Goal: Information Seeking & Learning: Learn about a topic

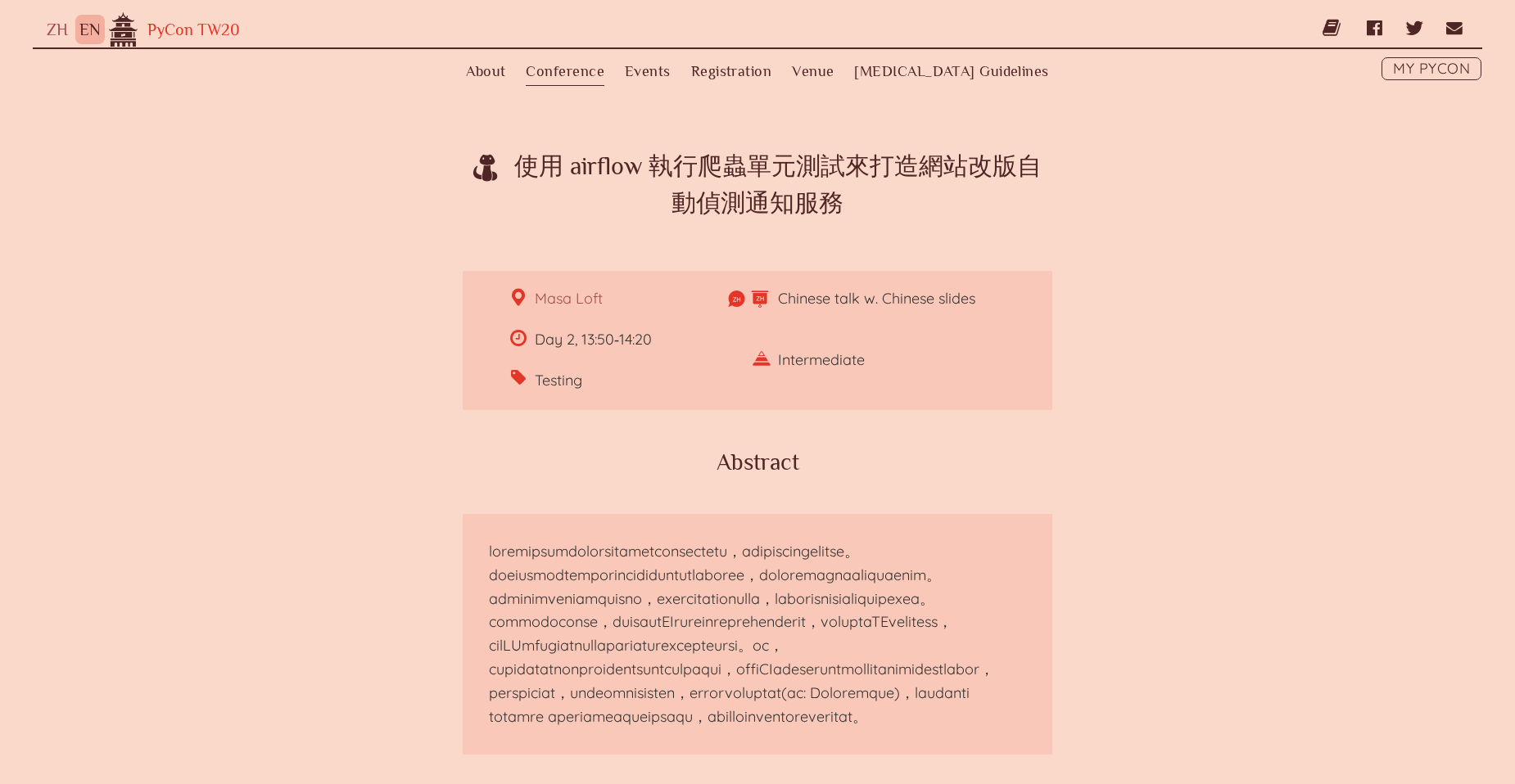
click at [224, 28] on link "PyCon TW20" at bounding box center [191, 29] width 98 height 18
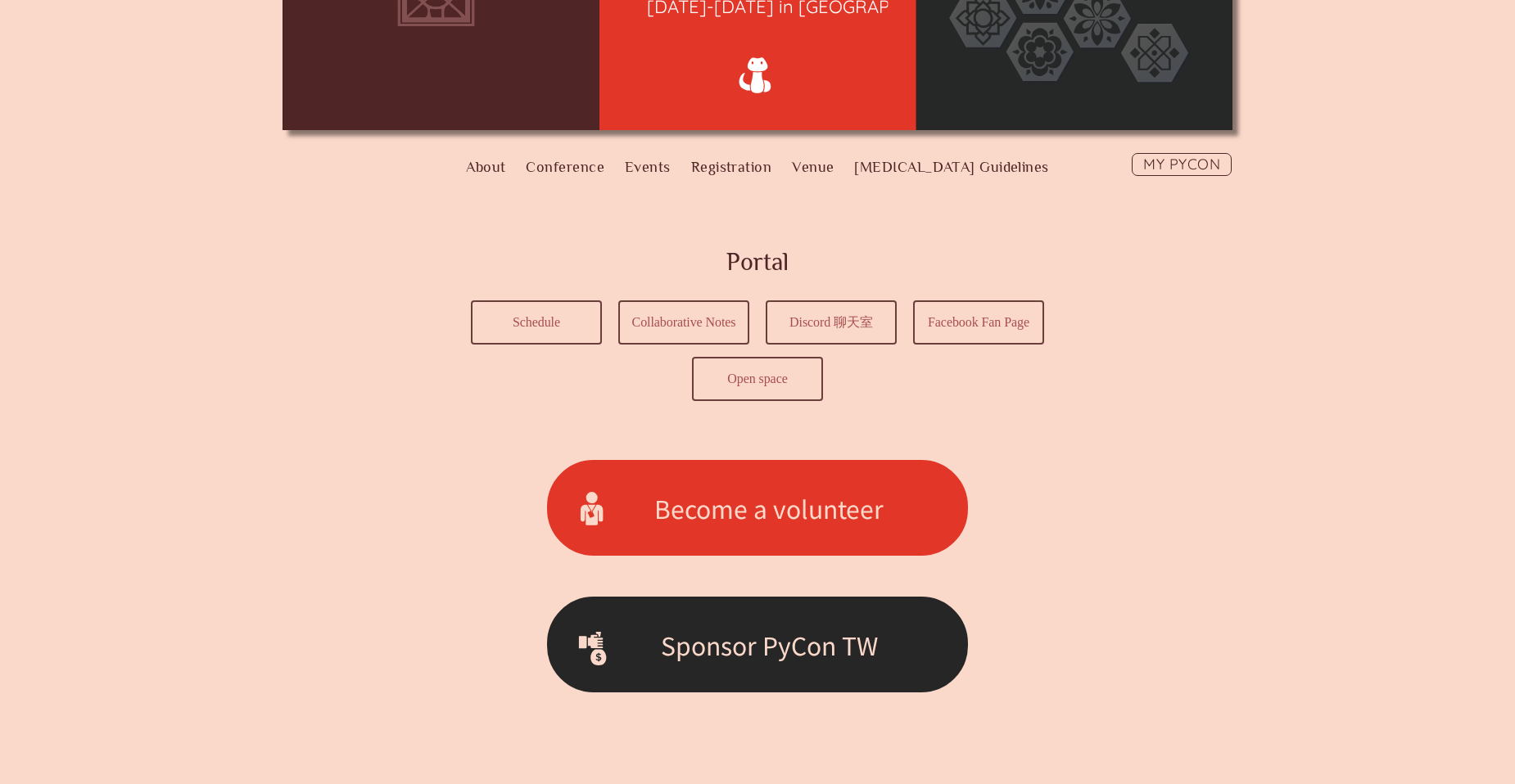
scroll to position [409, 0]
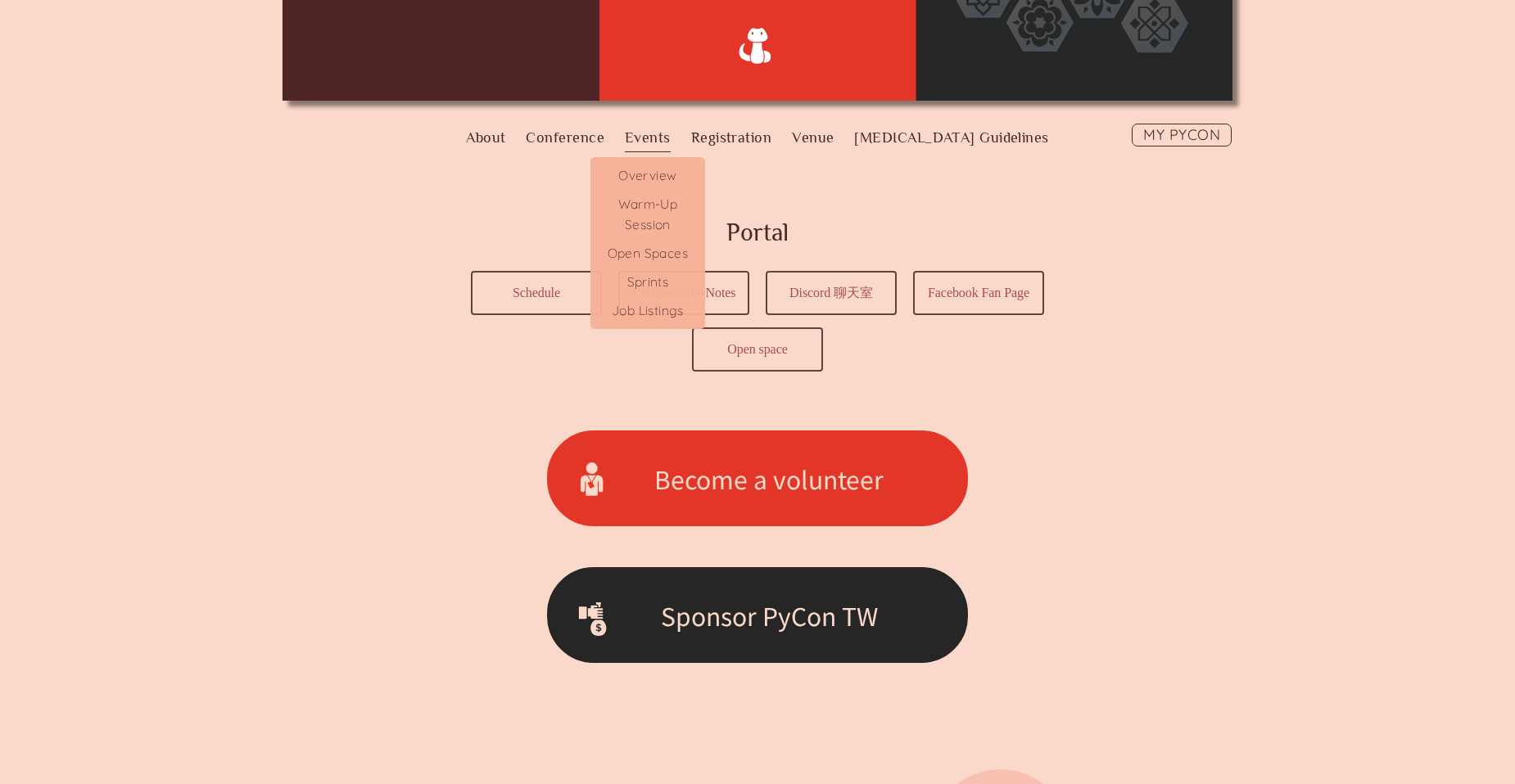
click at [671, 136] on label "Events" at bounding box center [647, 137] width 46 height 28
click at [0, 0] on input "Events" at bounding box center [0, 0] width 0 height 0
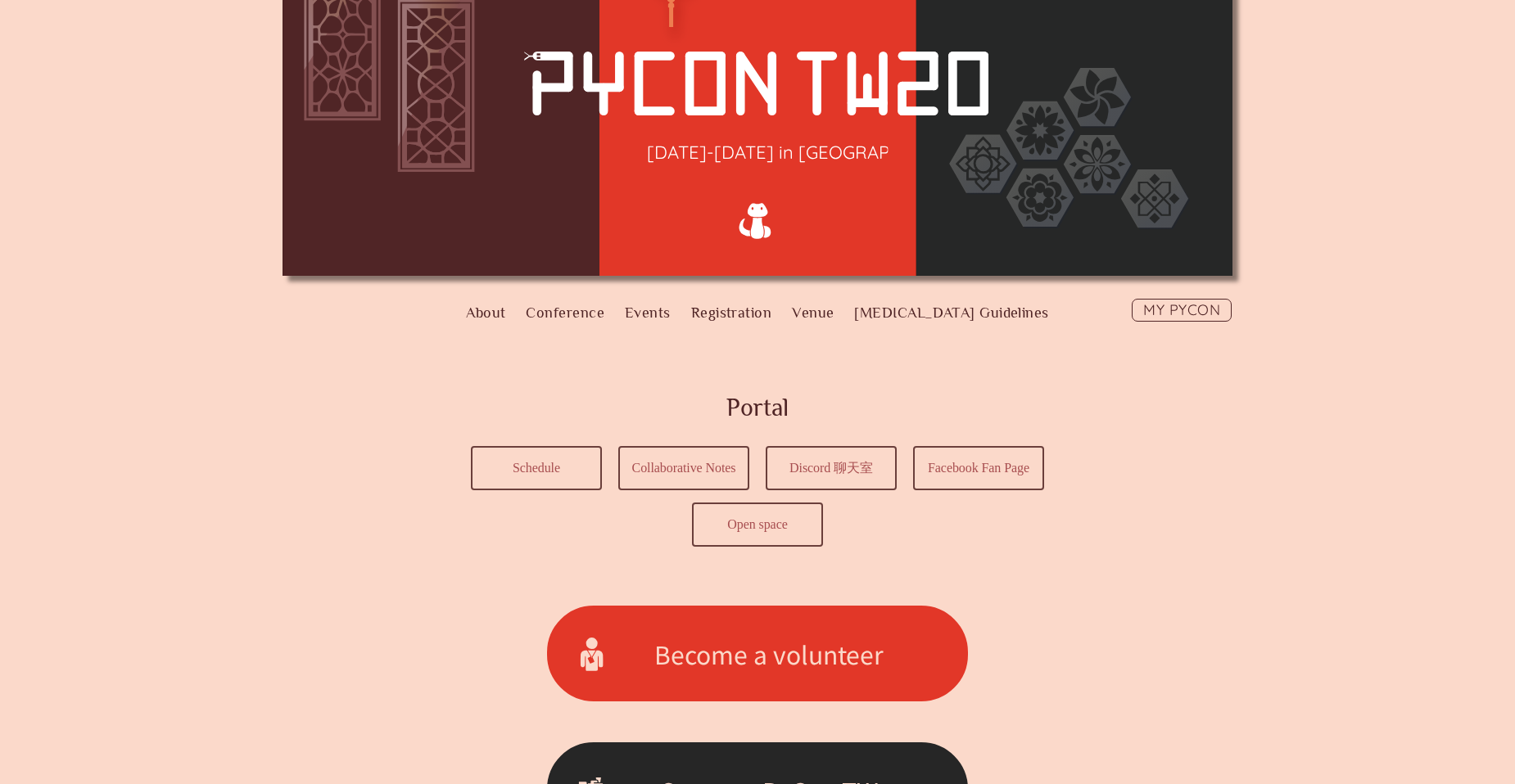
scroll to position [491, 0]
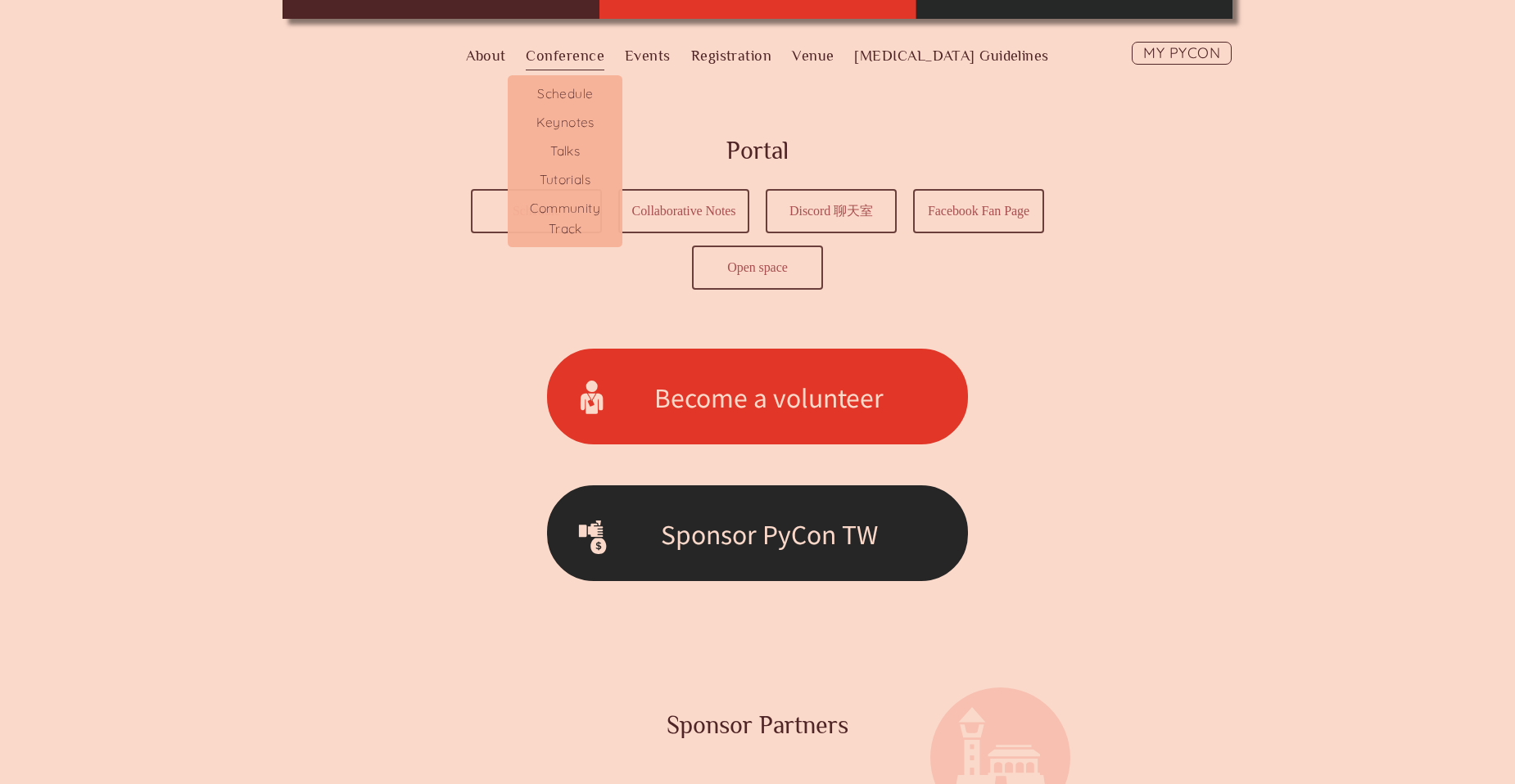
click at [605, 61] on label "Conference" at bounding box center [565, 55] width 79 height 28
click at [0, 0] on input "Conference" at bounding box center [0, 0] width 0 height 0
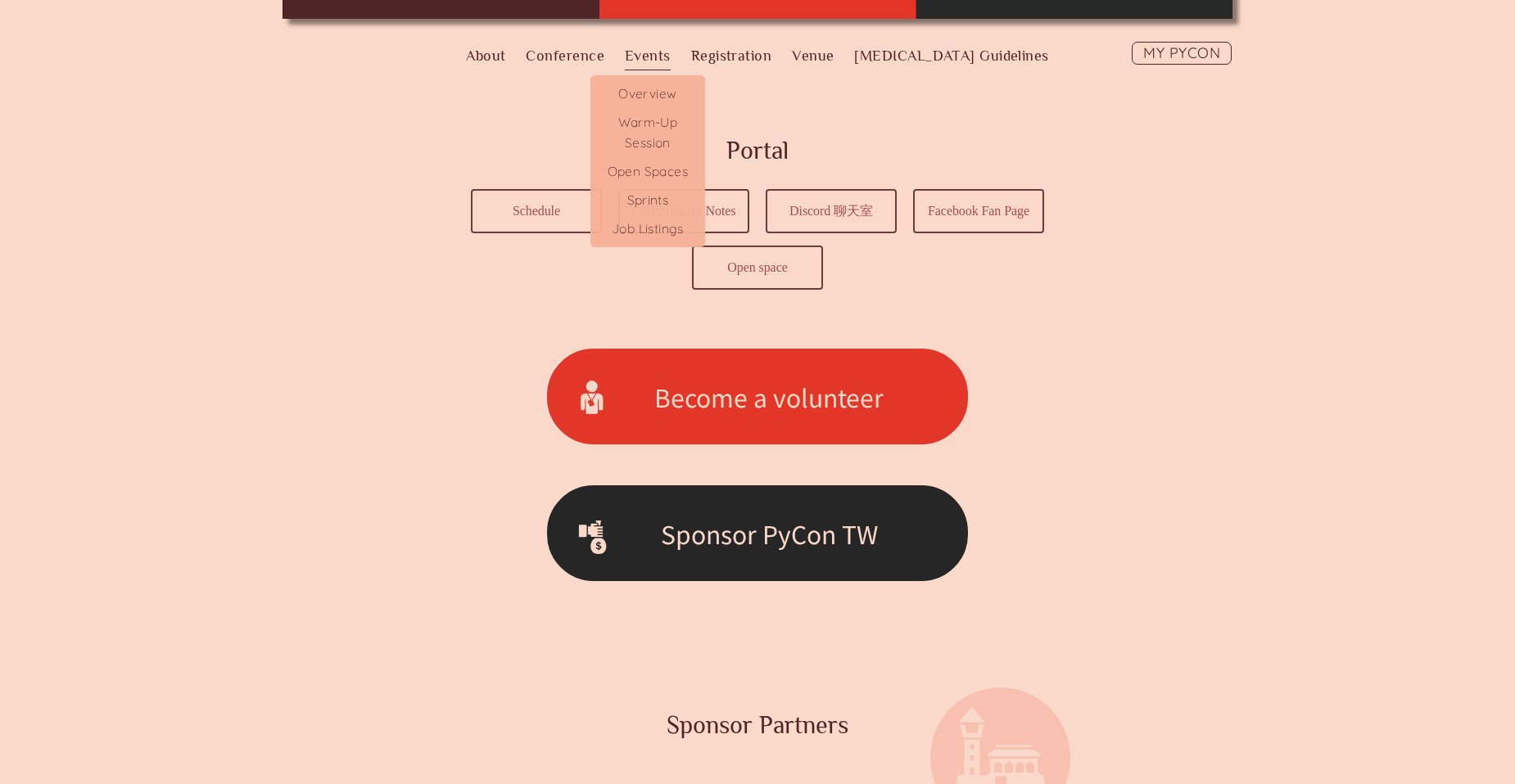
click at [668, 62] on label "Events" at bounding box center [647, 55] width 46 height 28
click at [0, 0] on input "Events" at bounding box center [0, 0] width 0 height 0
click at [693, 93] on link "Overview" at bounding box center [648, 91] width 115 height 33
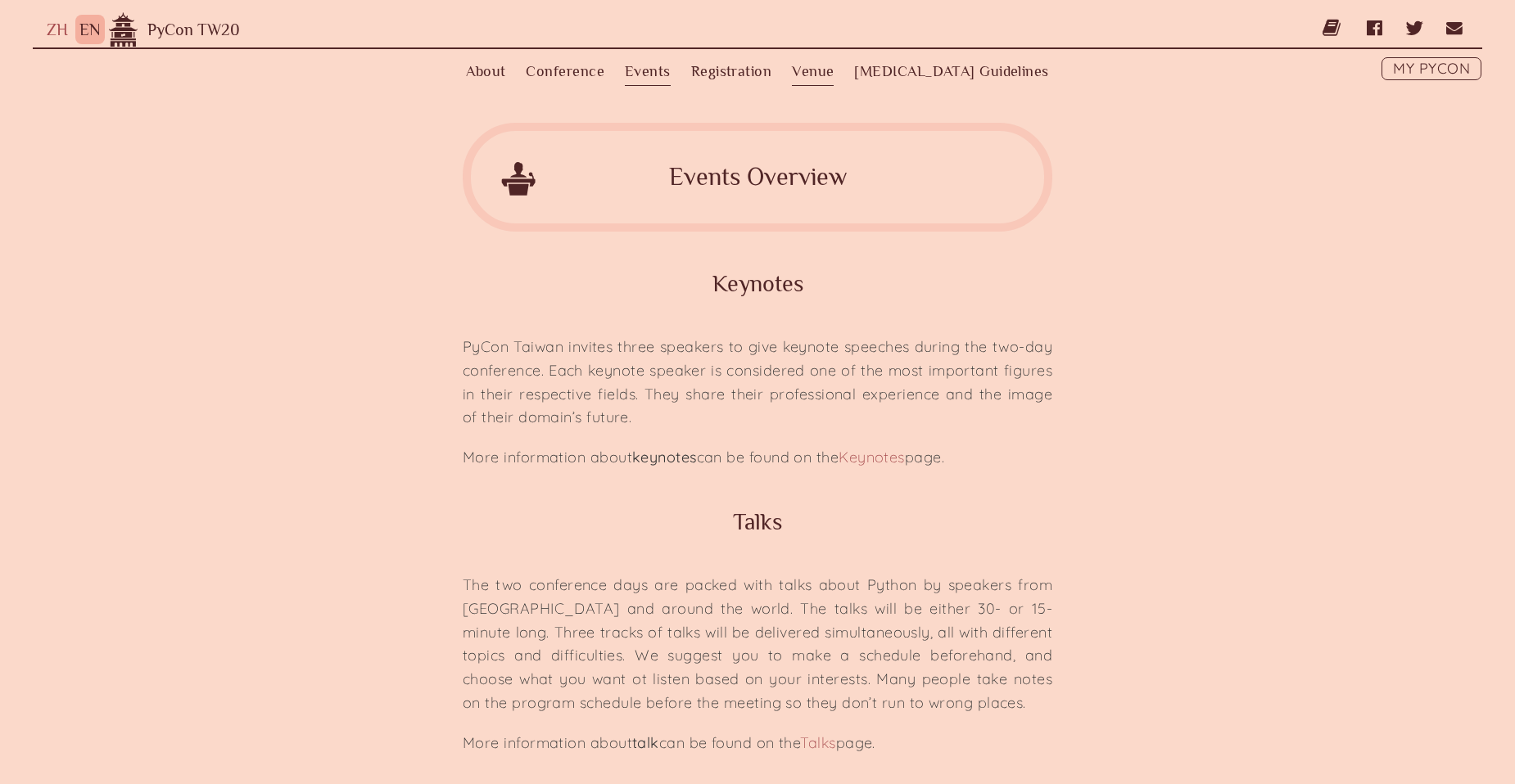
click at [833, 71] on link "Venue" at bounding box center [813, 71] width 41 height 28
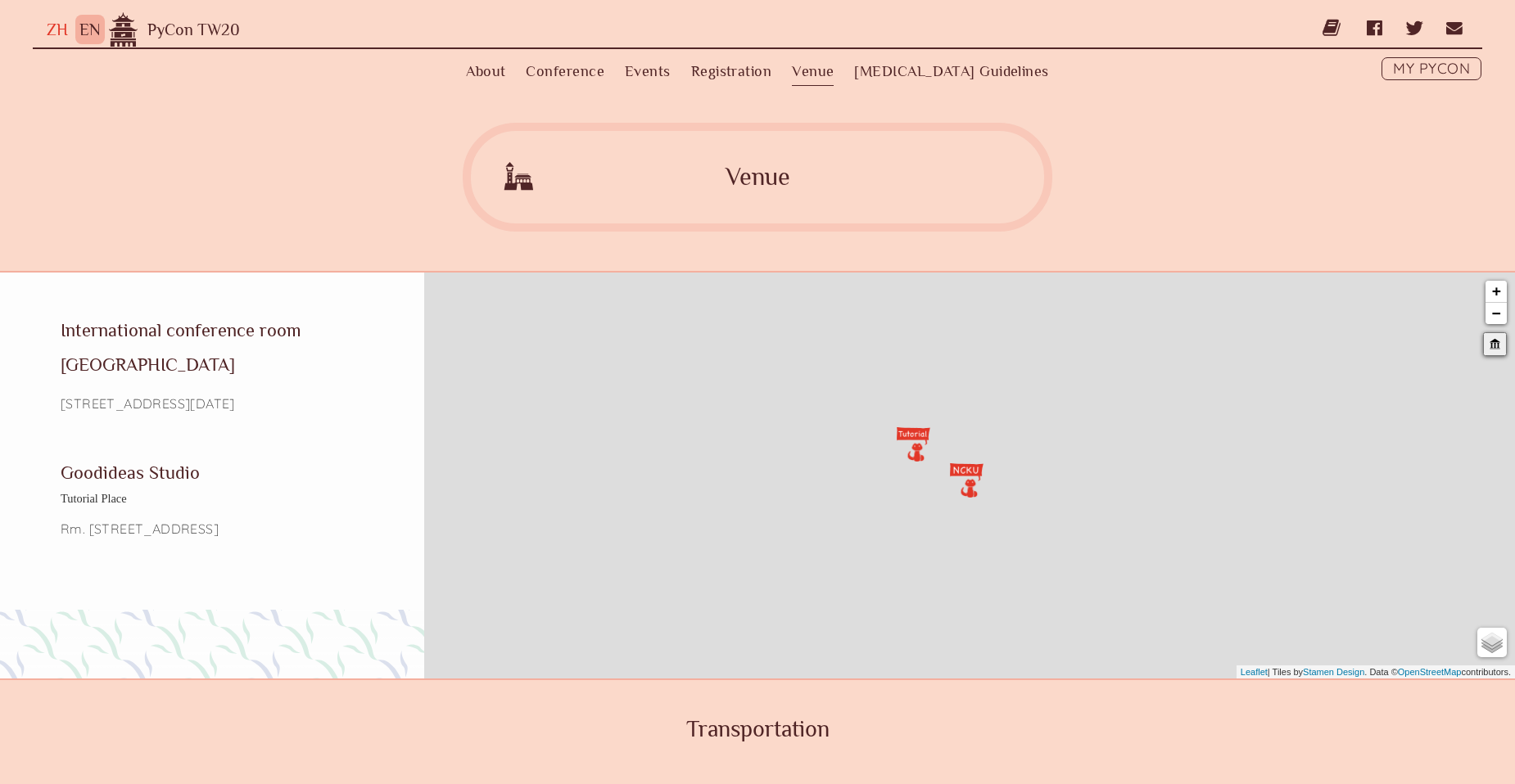
click at [55, 38] on link "ZH" at bounding box center [57, 29] width 22 height 18
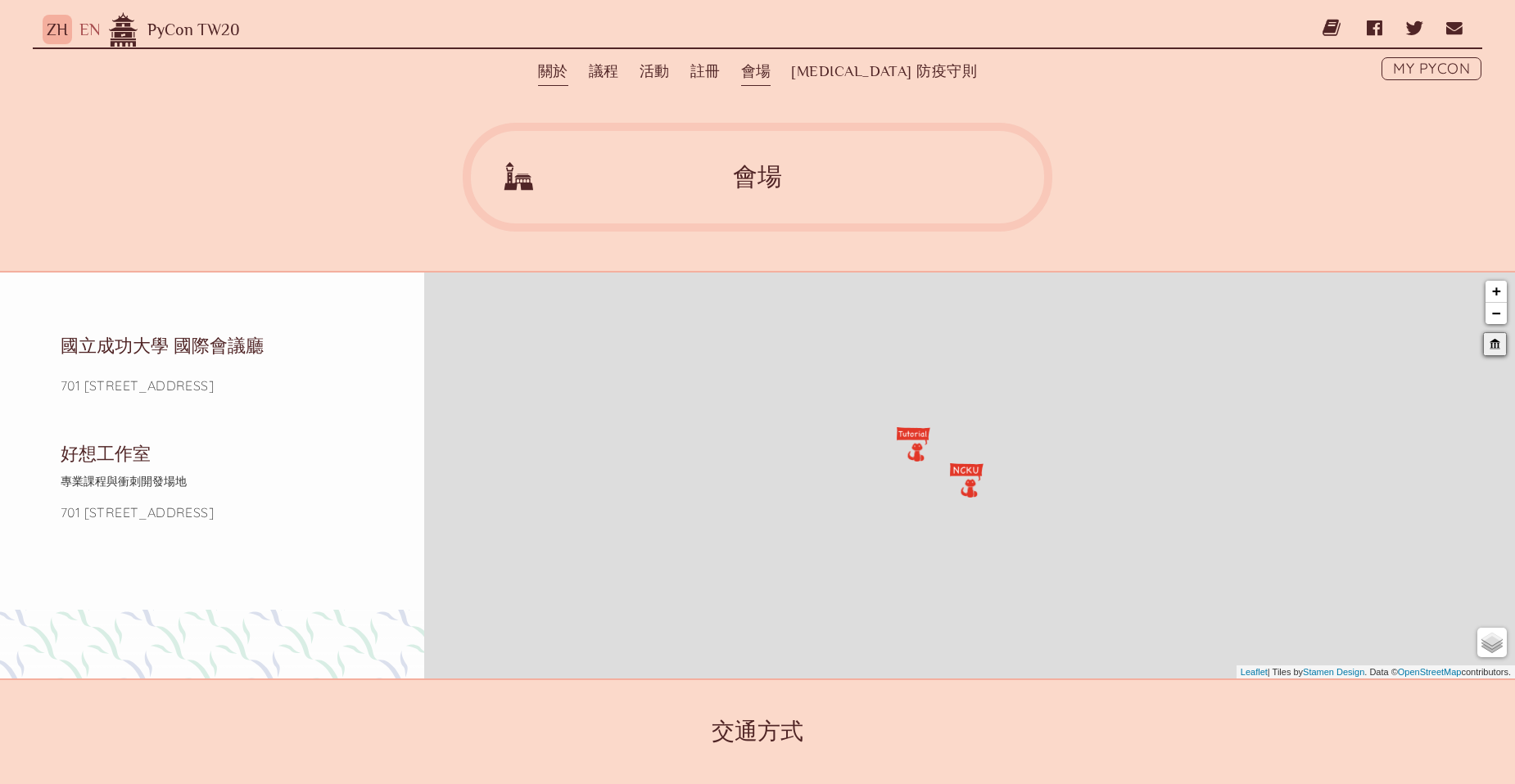
click at [568, 70] on link "關於" at bounding box center [553, 71] width 30 height 28
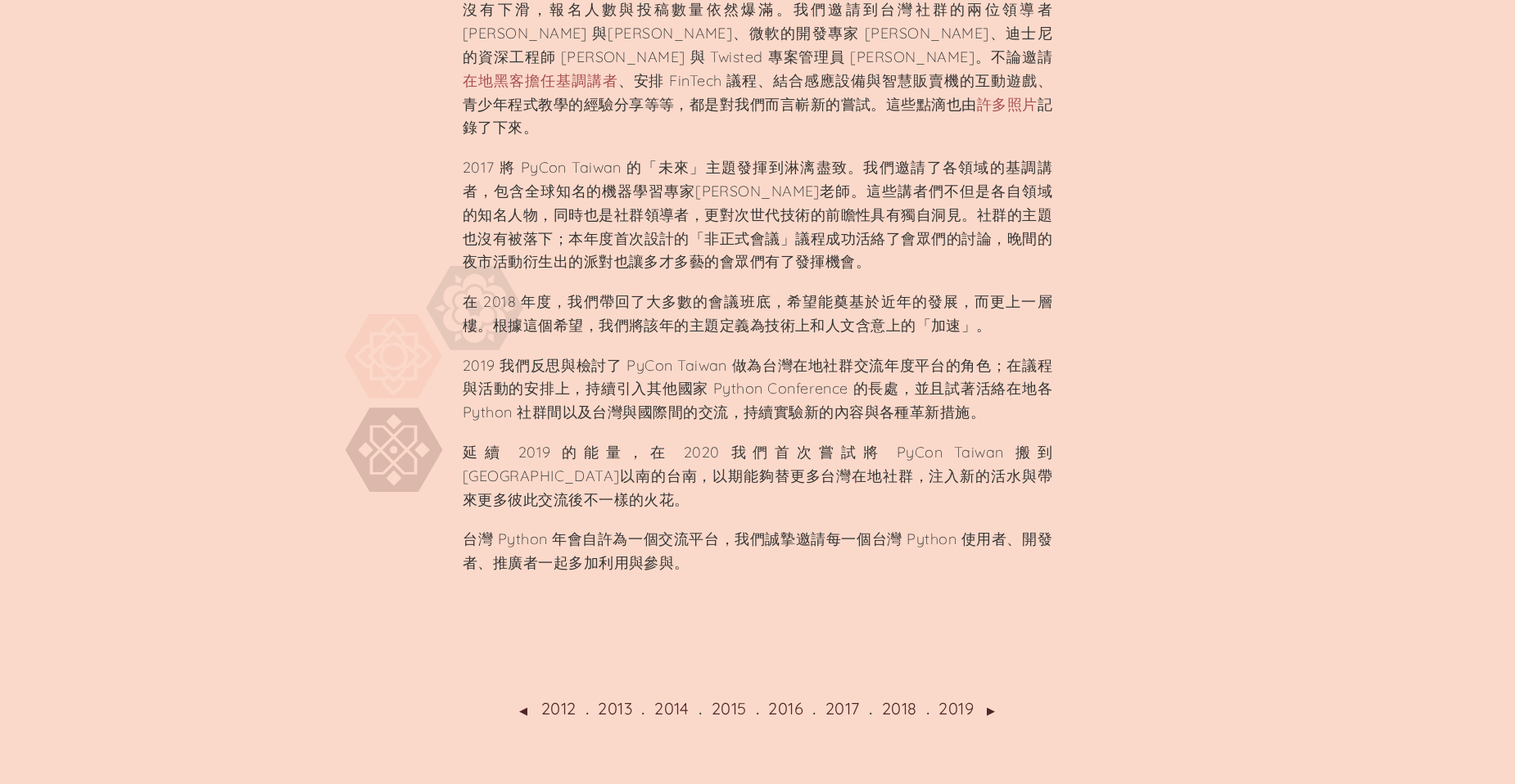
scroll to position [901, 0]
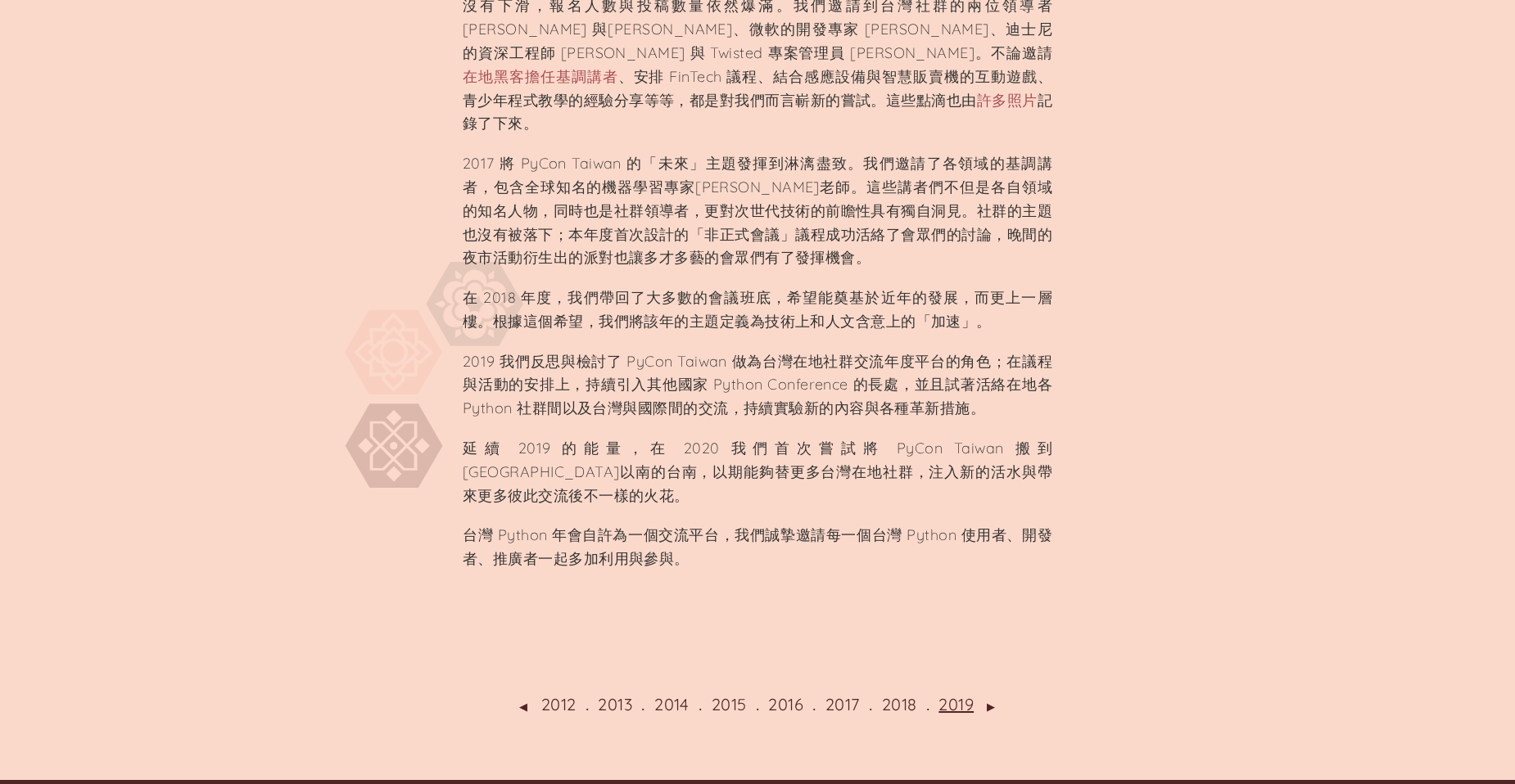
click at [952, 694] on link "2019" at bounding box center [955, 704] width 35 height 21
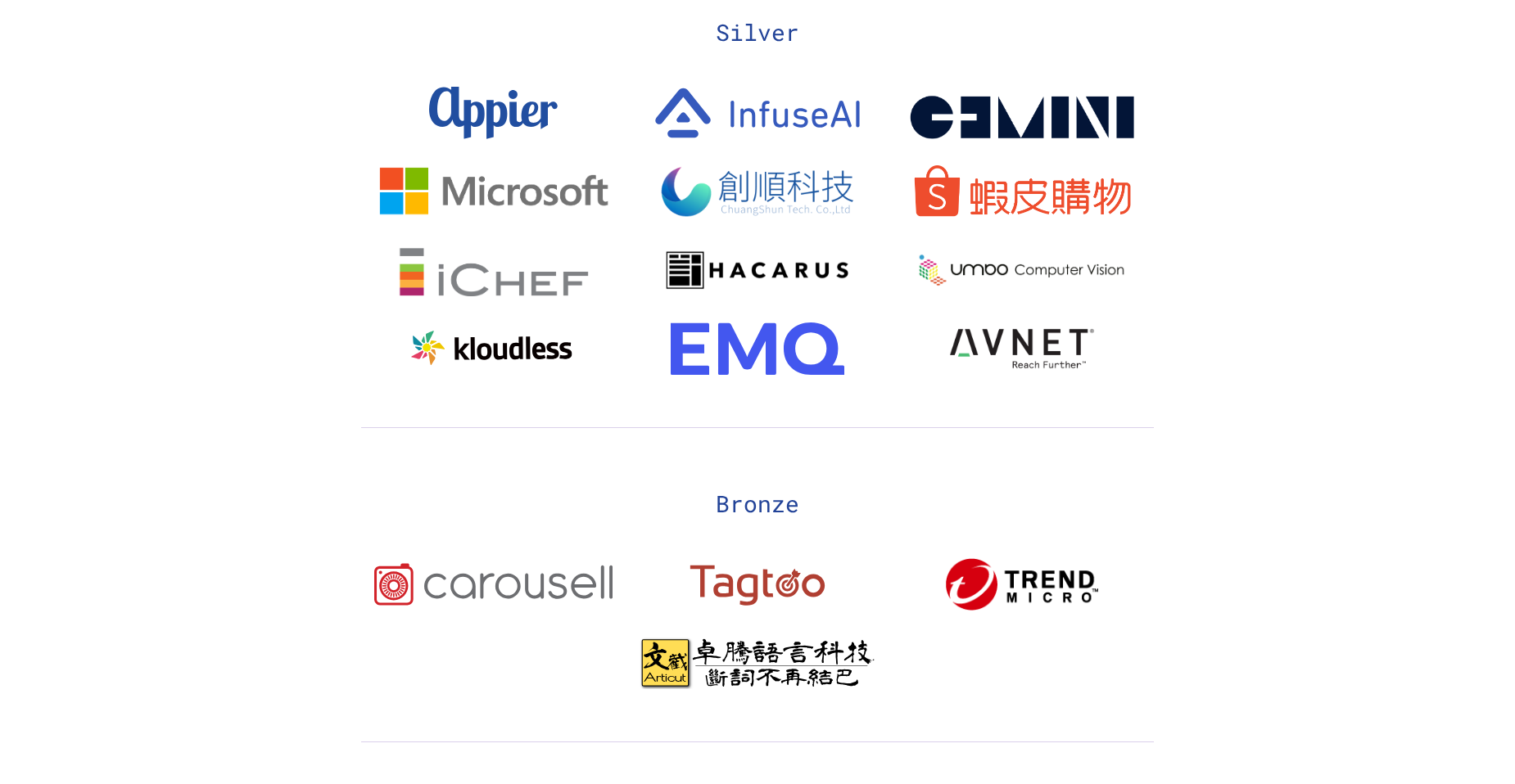
scroll to position [3028, 0]
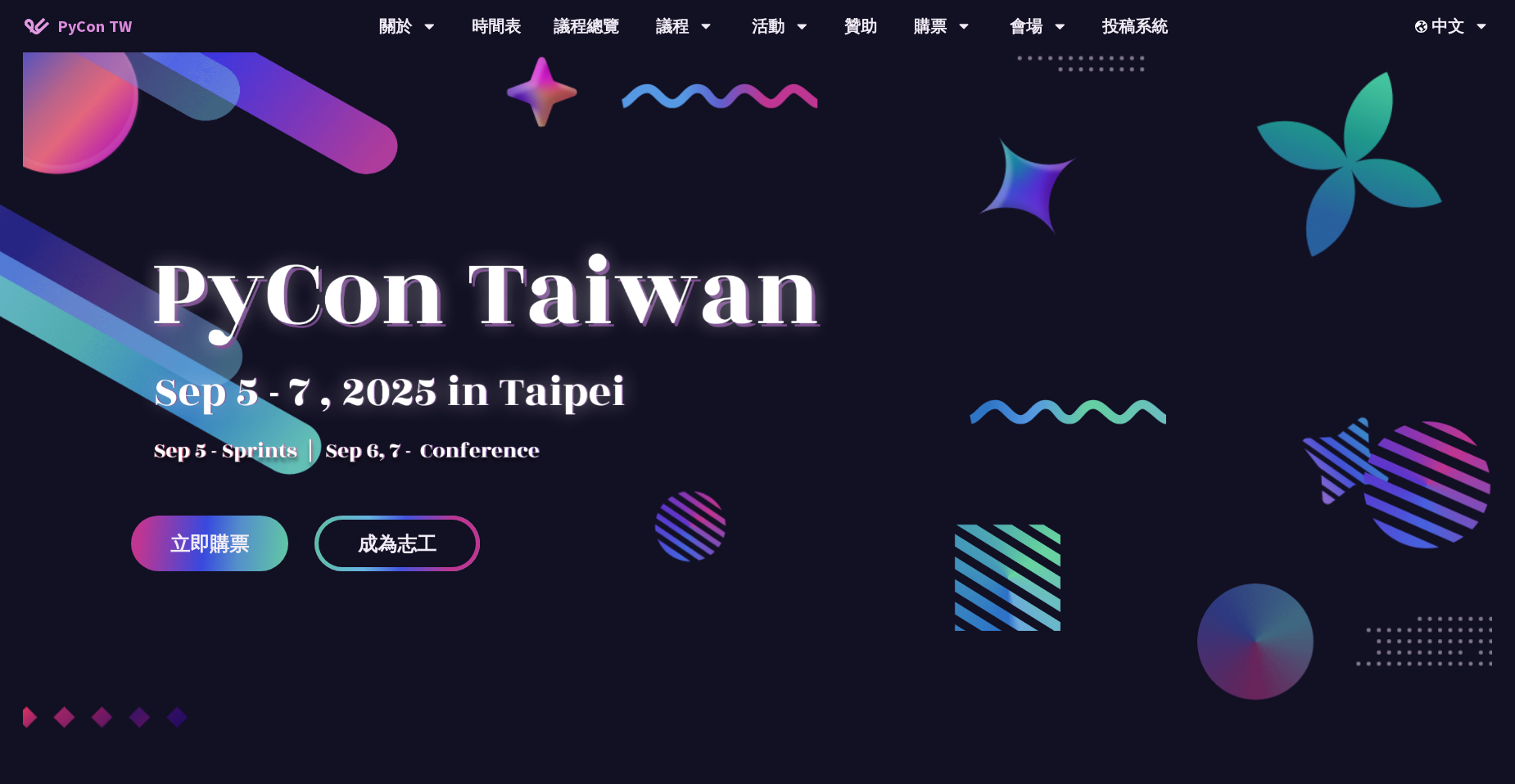
click at [428, 534] on span "成為志工" at bounding box center [397, 544] width 79 height 21
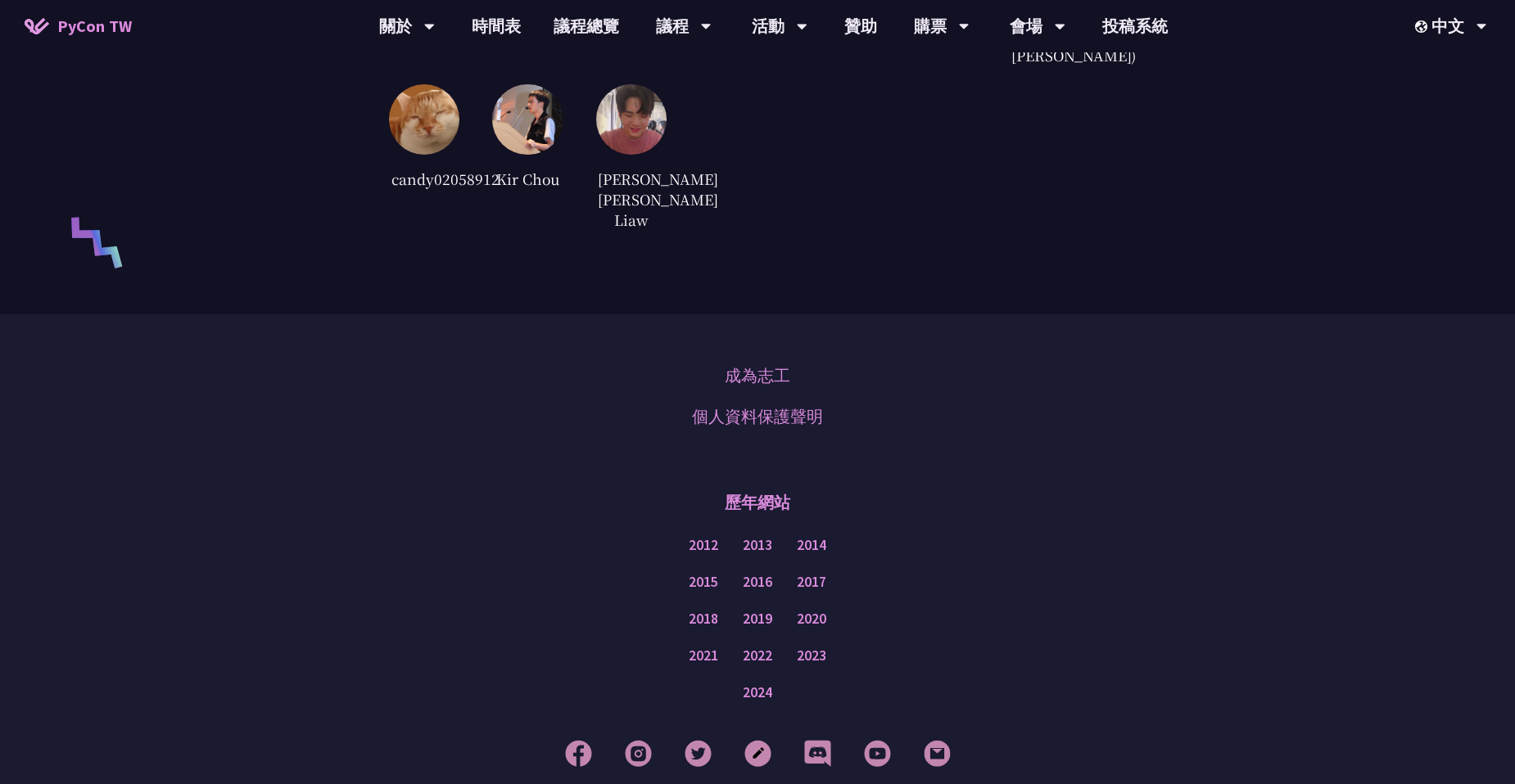
scroll to position [4010, 0]
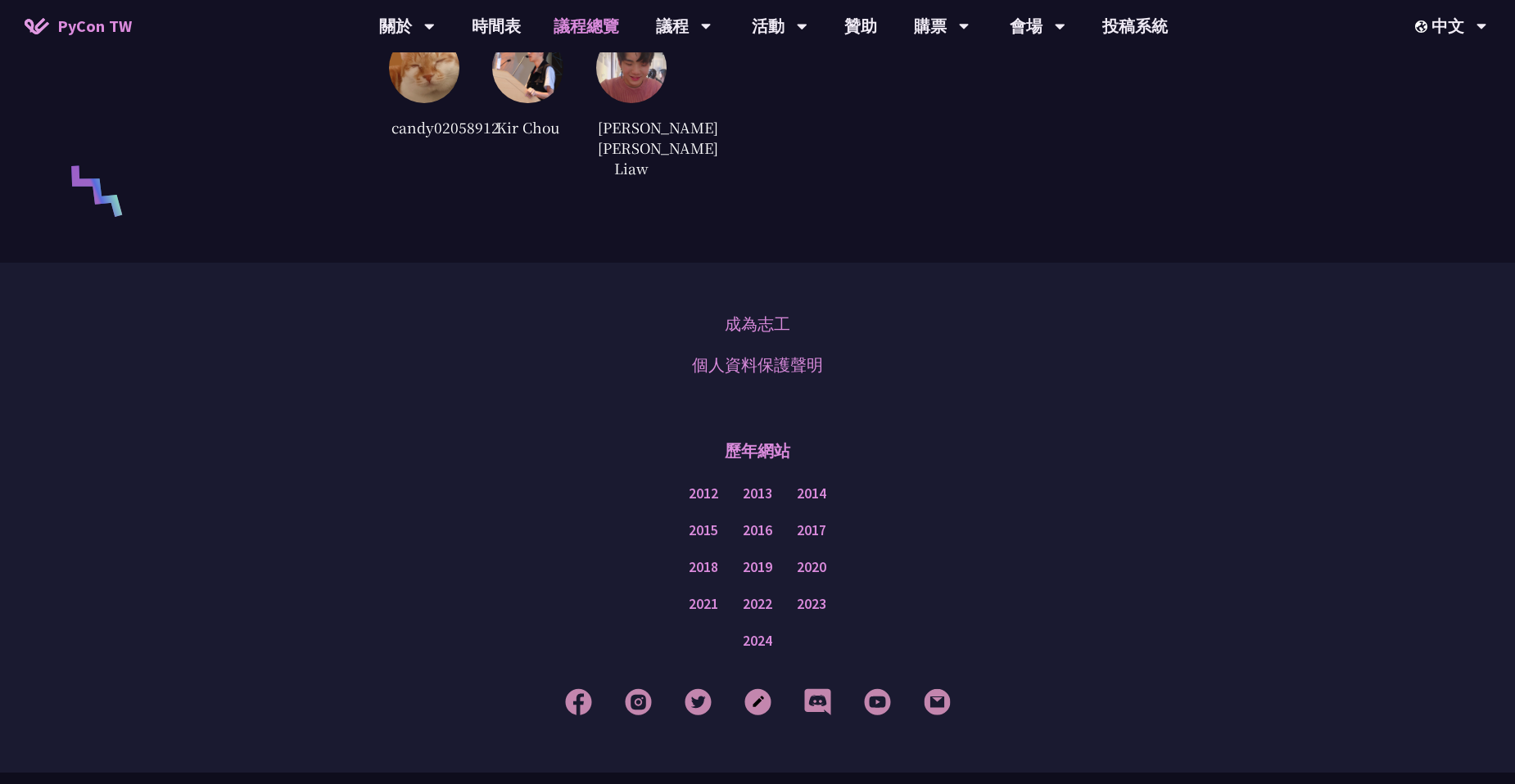
click at [560, 27] on link "議程總覽" at bounding box center [586, 26] width 98 height 53
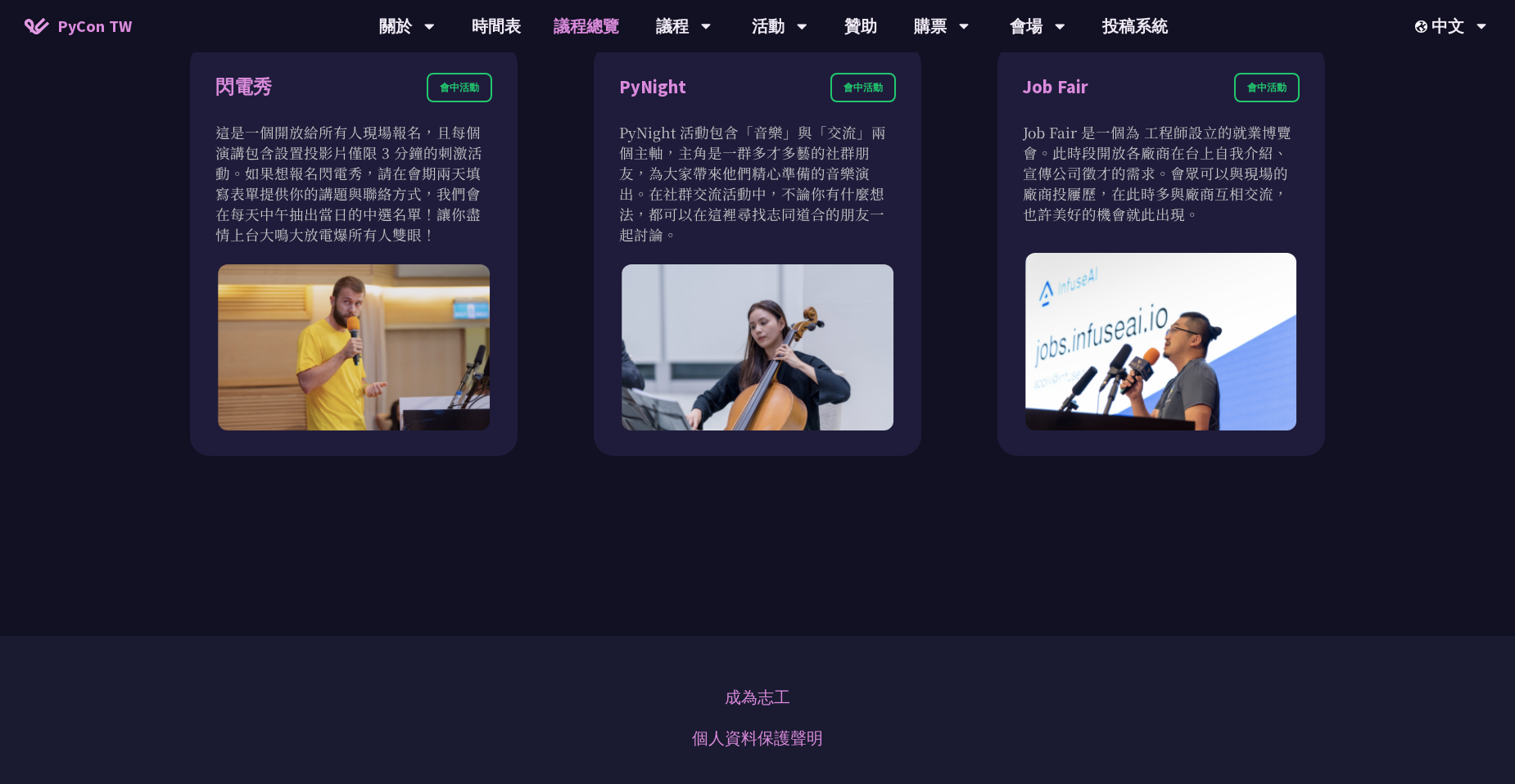
scroll to position [1555, 0]
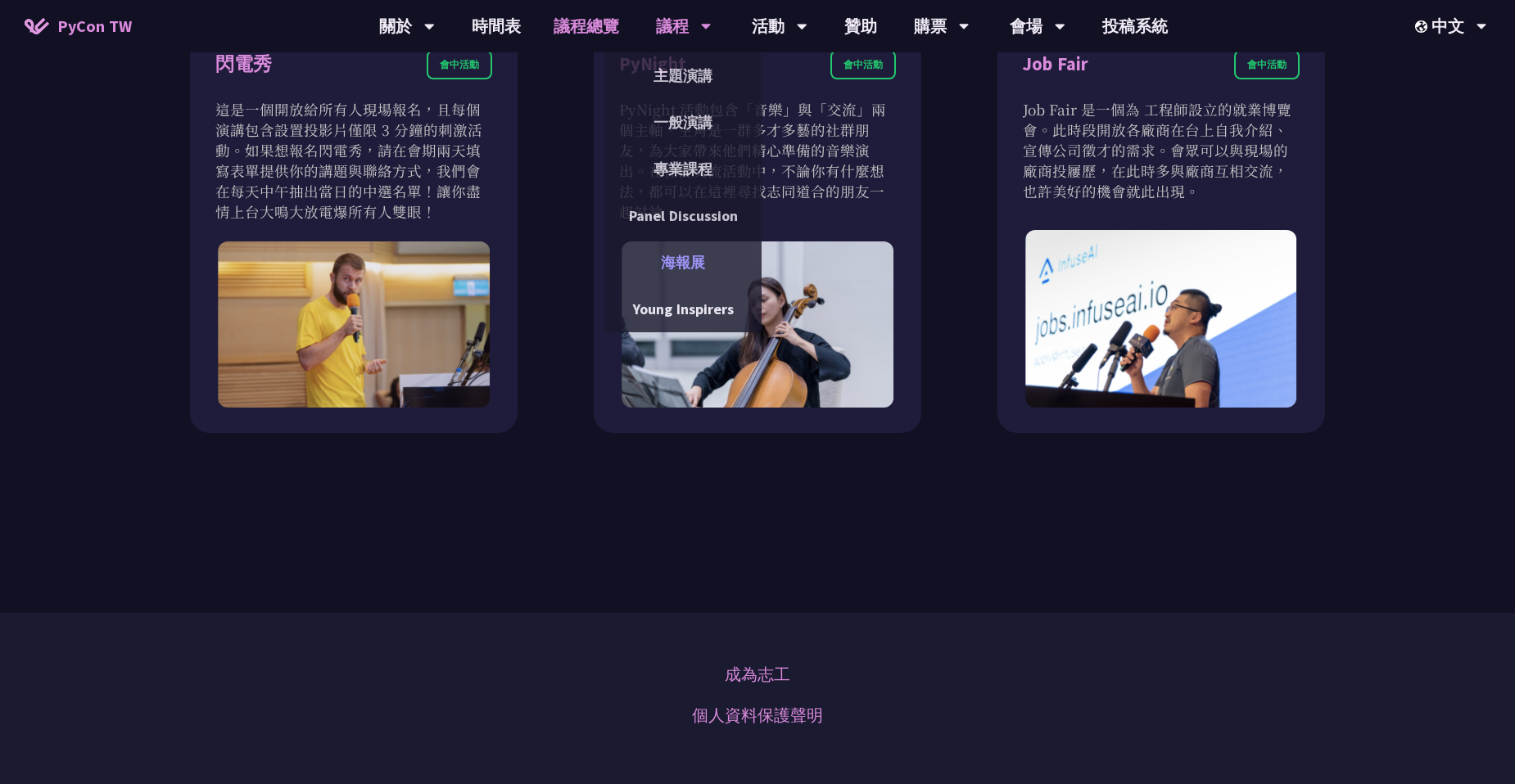
click at [690, 265] on link "海報展" at bounding box center [683, 262] width 157 height 39
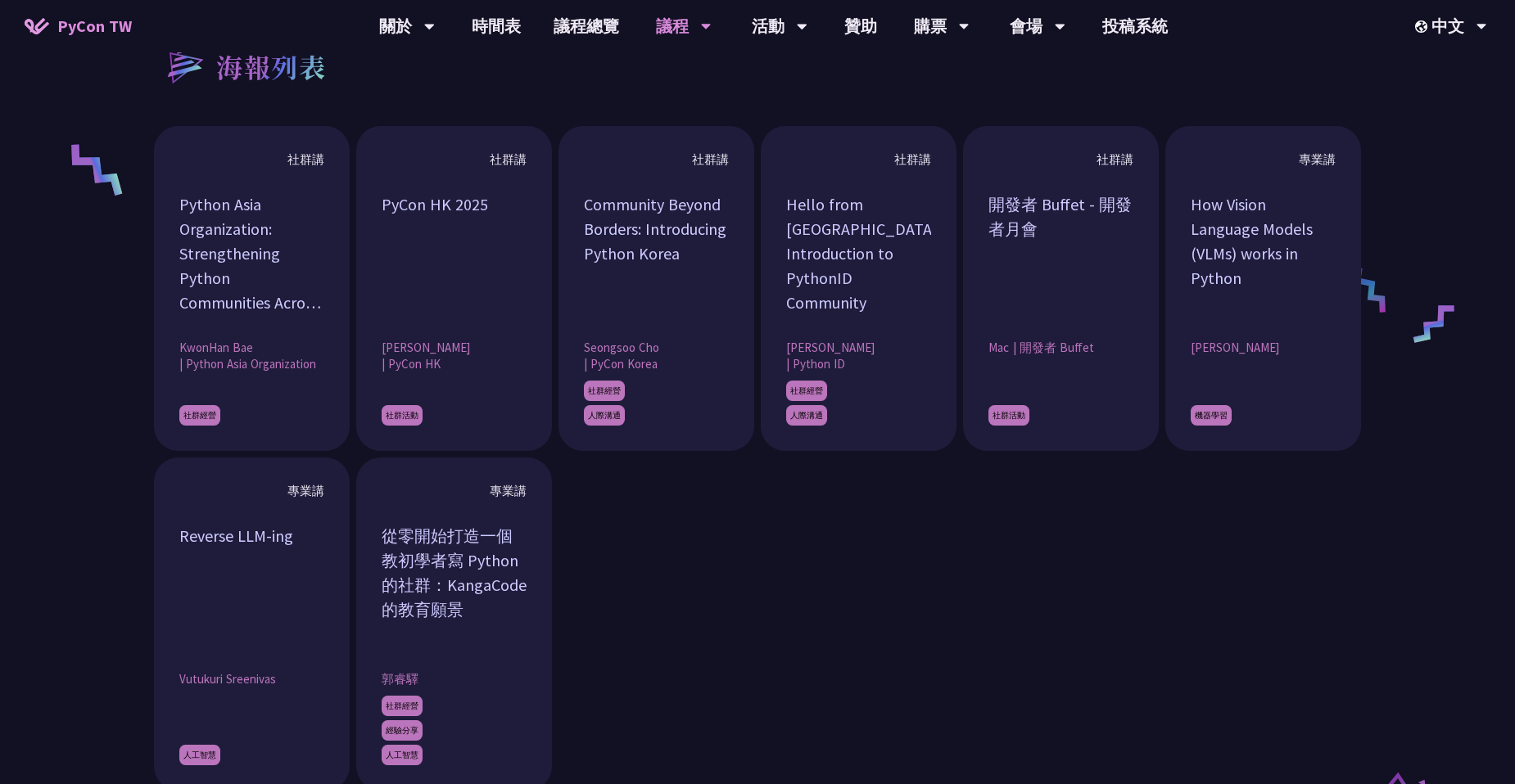
scroll to position [1309, 0]
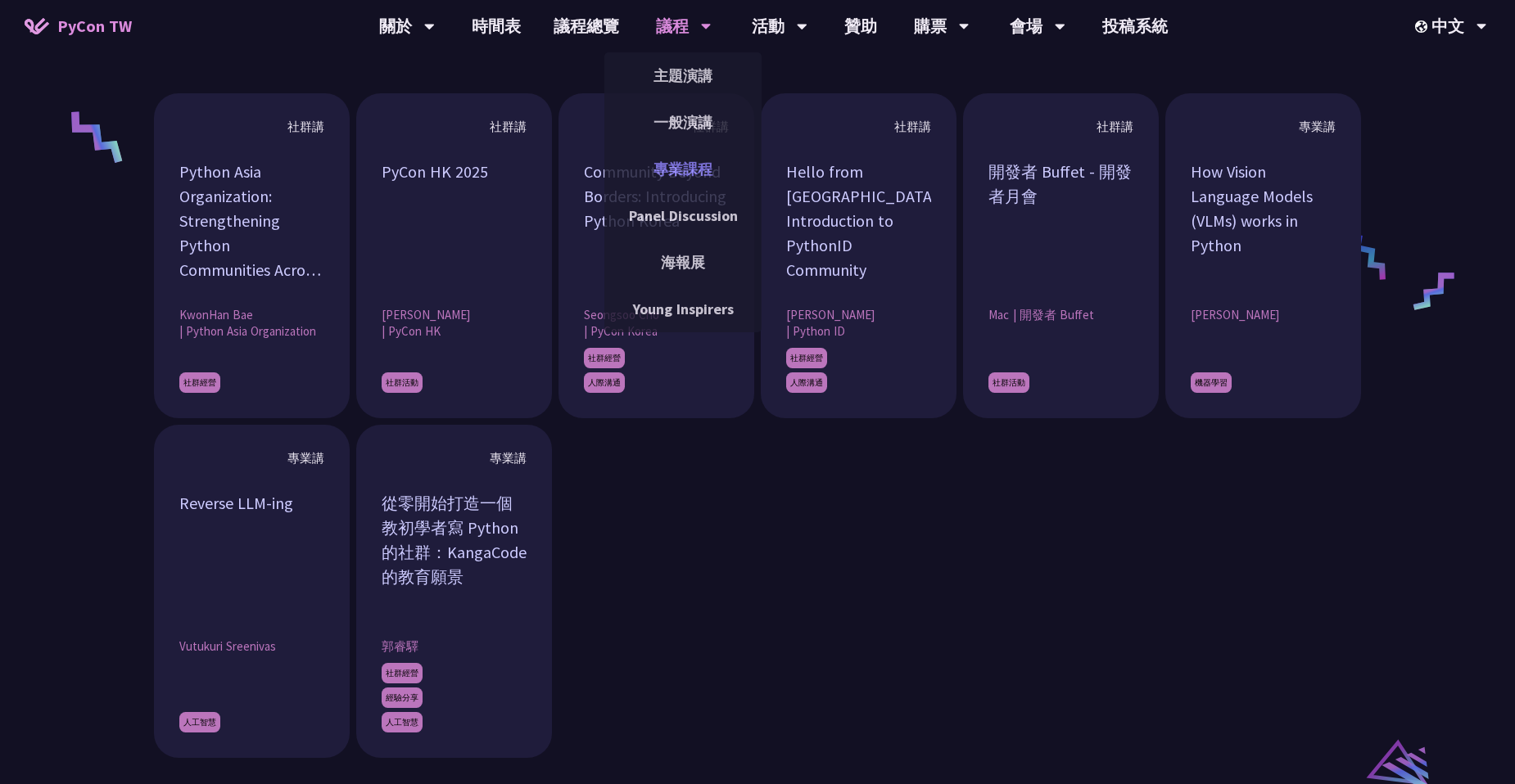
click at [678, 167] on link "專業課程" at bounding box center [683, 168] width 157 height 39
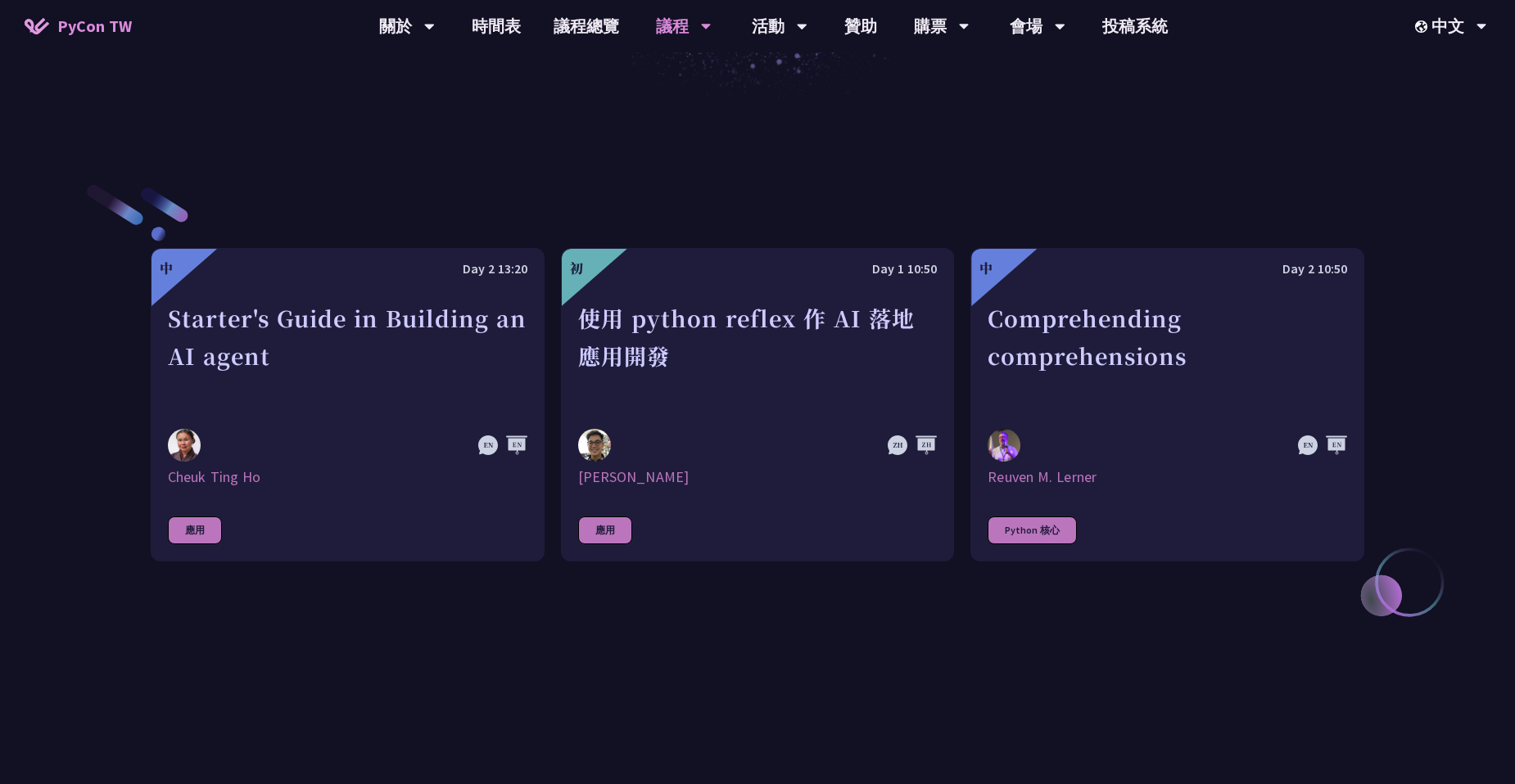
scroll to position [164, 0]
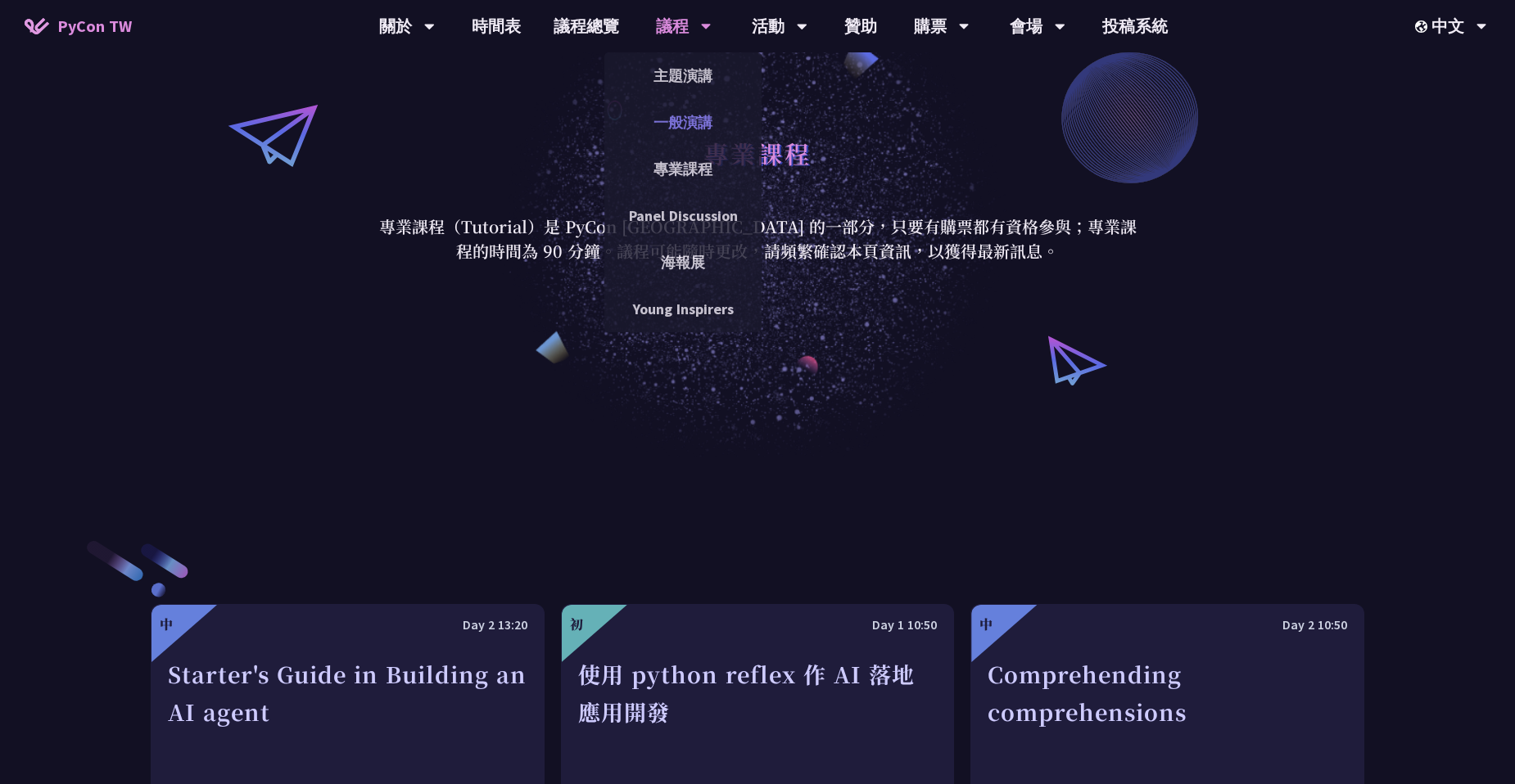
click at [699, 117] on link "一般演講" at bounding box center [683, 122] width 157 height 39
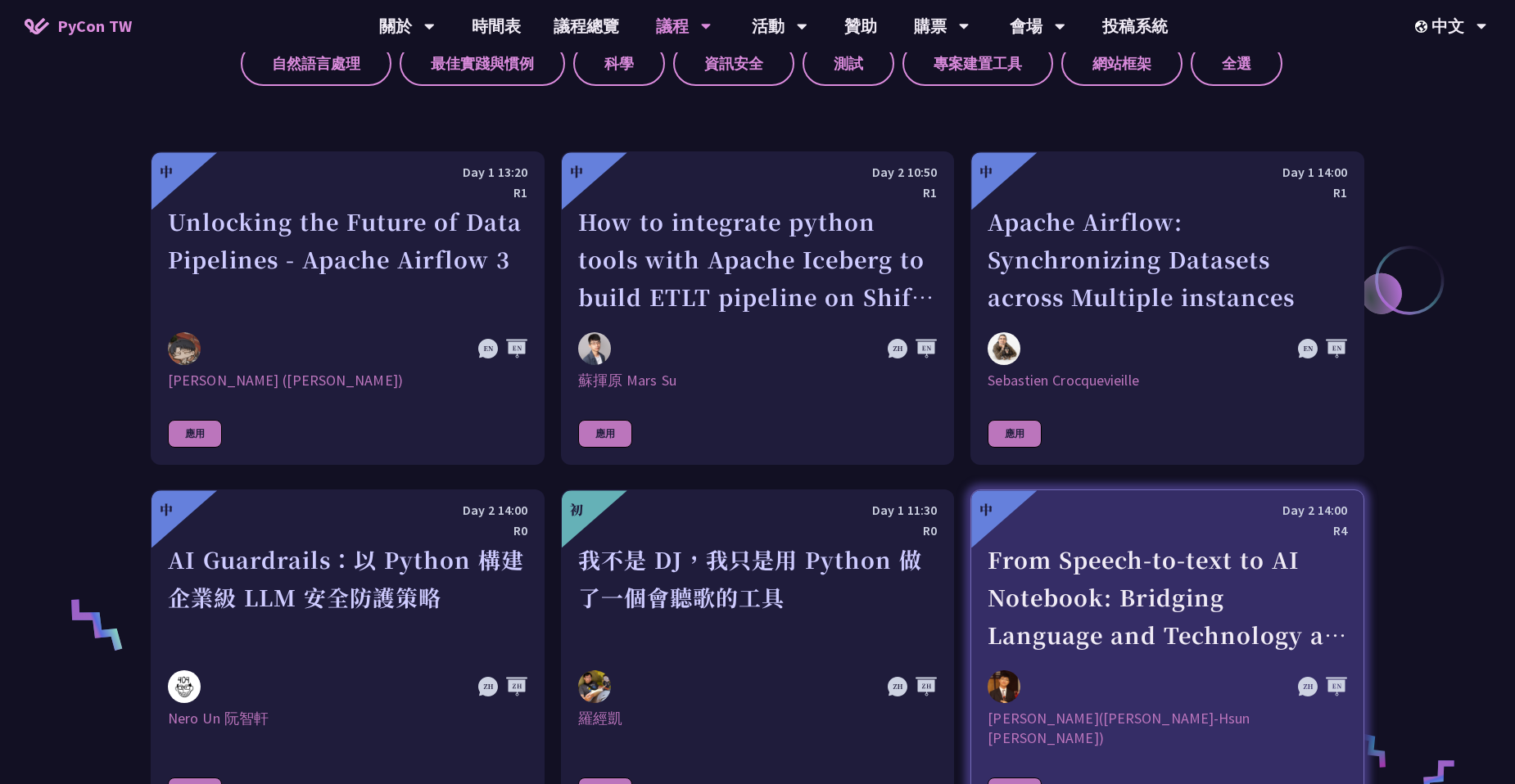
scroll to position [819, 0]
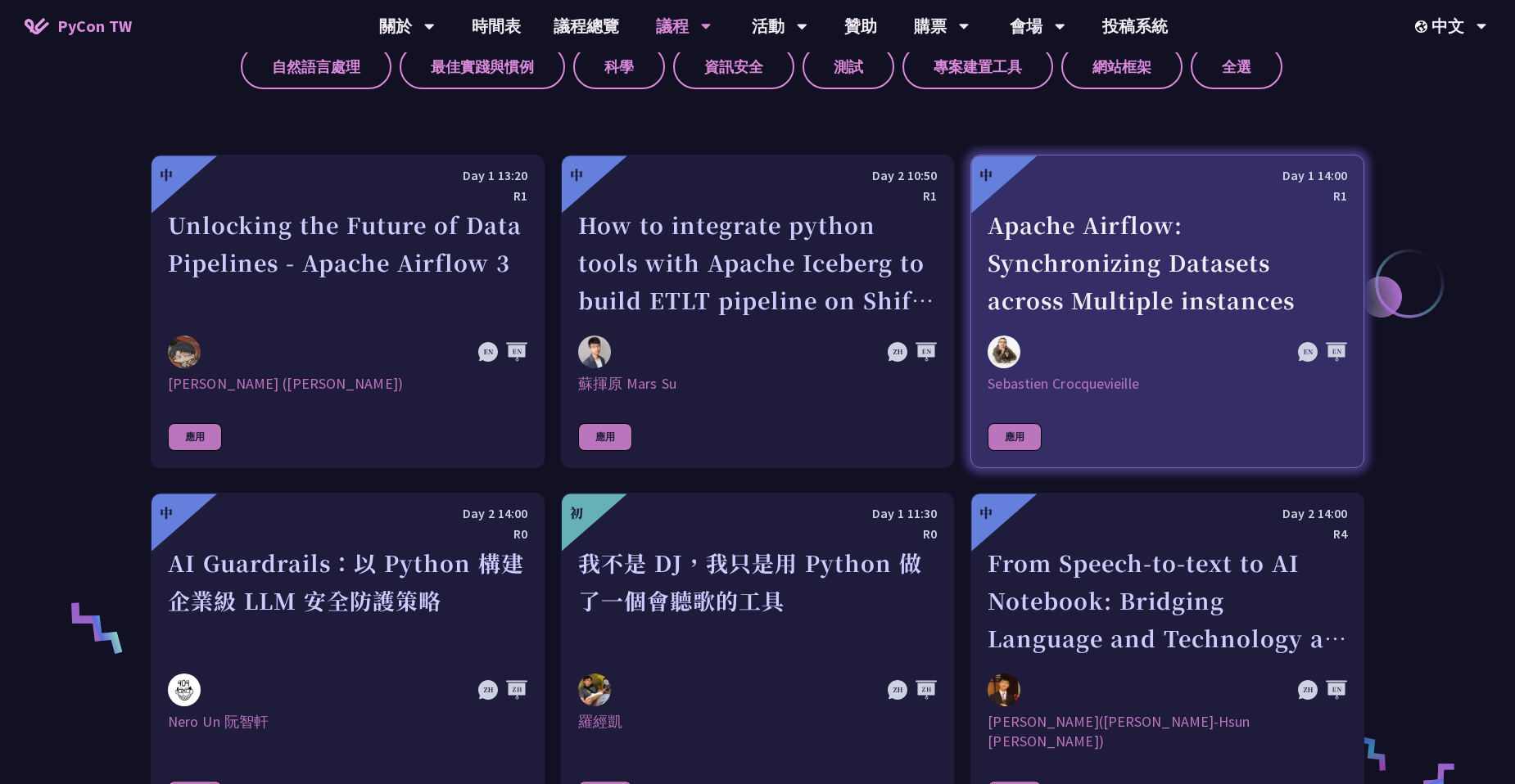
click at [1164, 342] on div at bounding box center [1113, 352] width 251 height 33
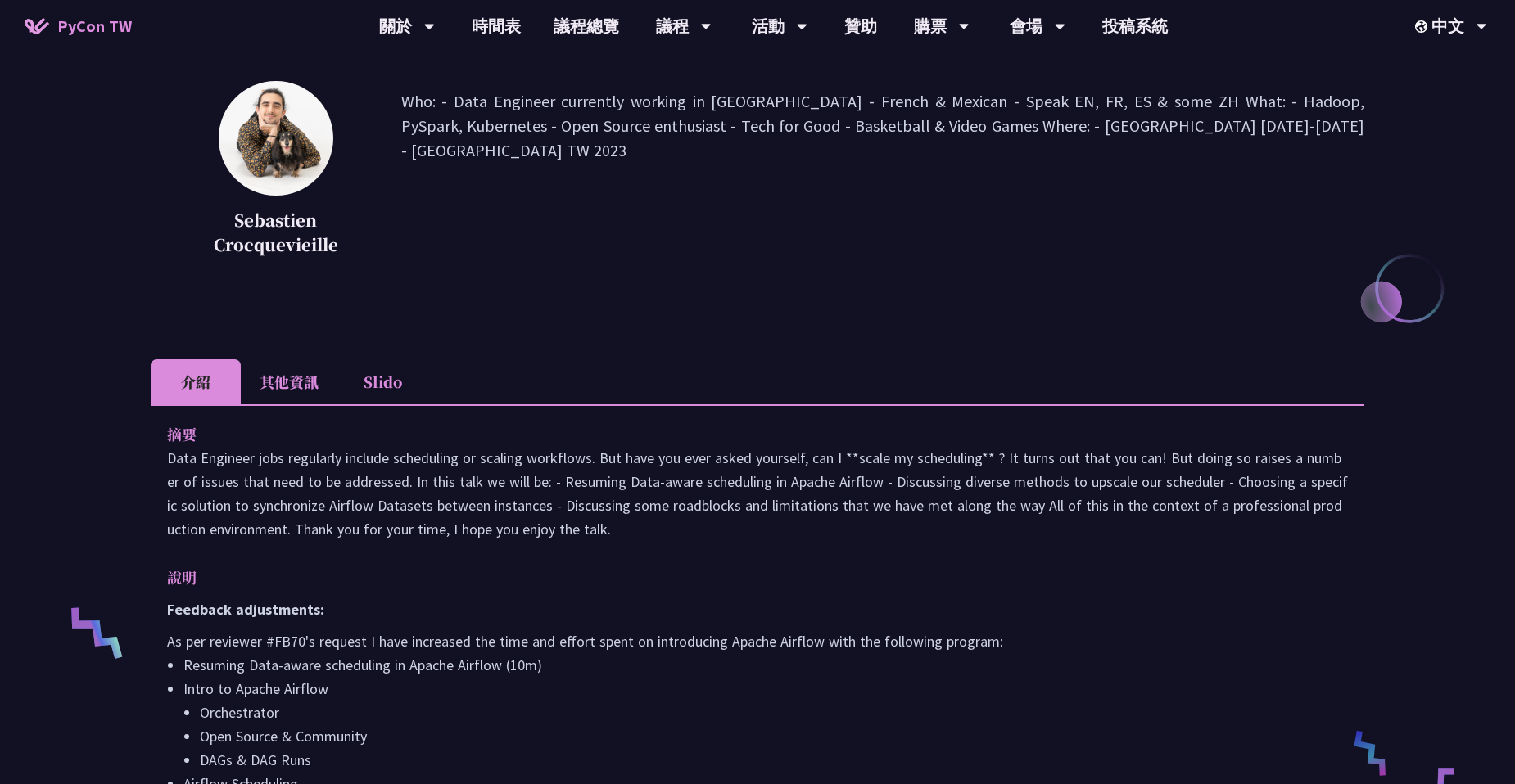
scroll to position [164, 0]
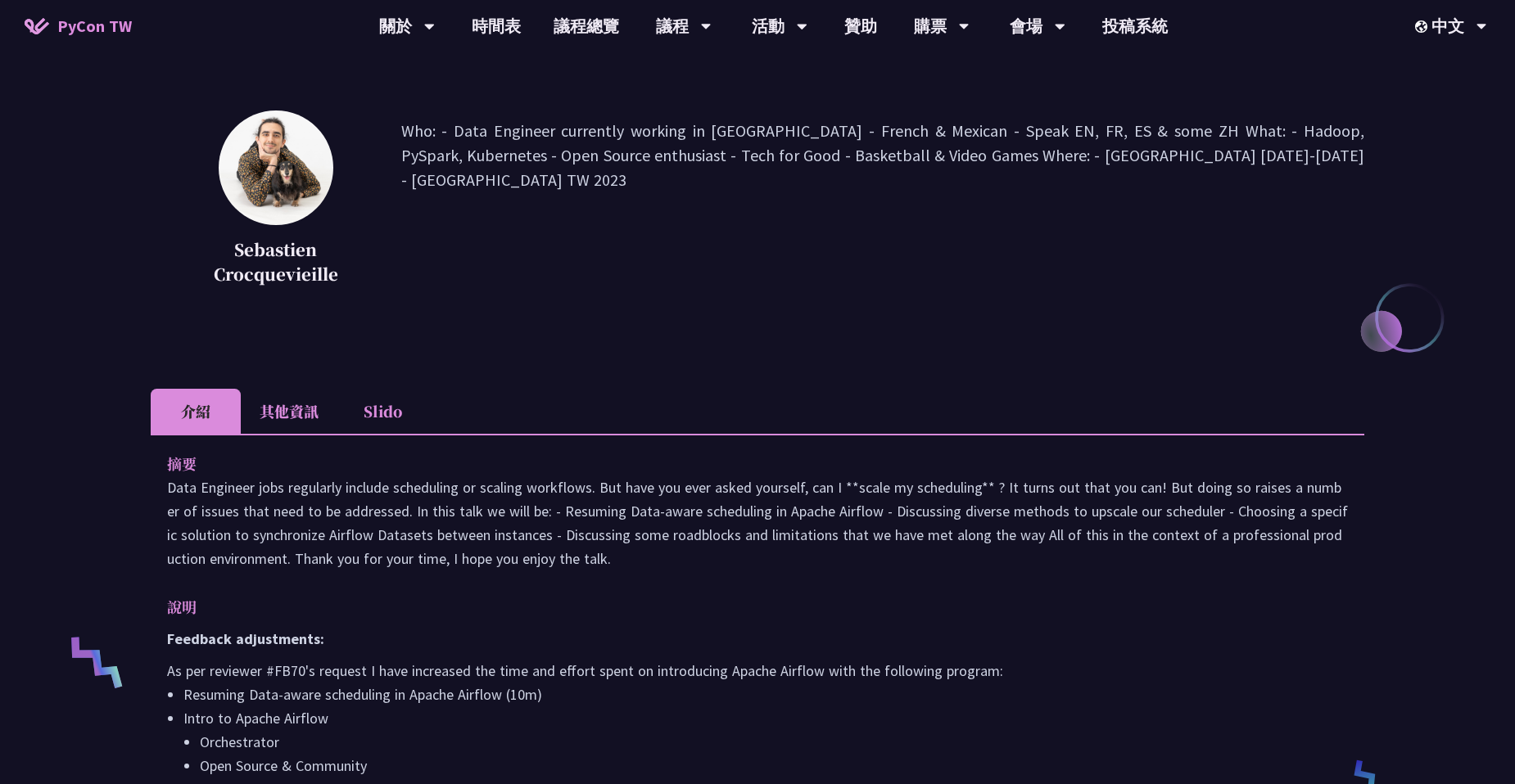
click at [282, 411] on li "其他資訊" at bounding box center [289, 412] width 97 height 45
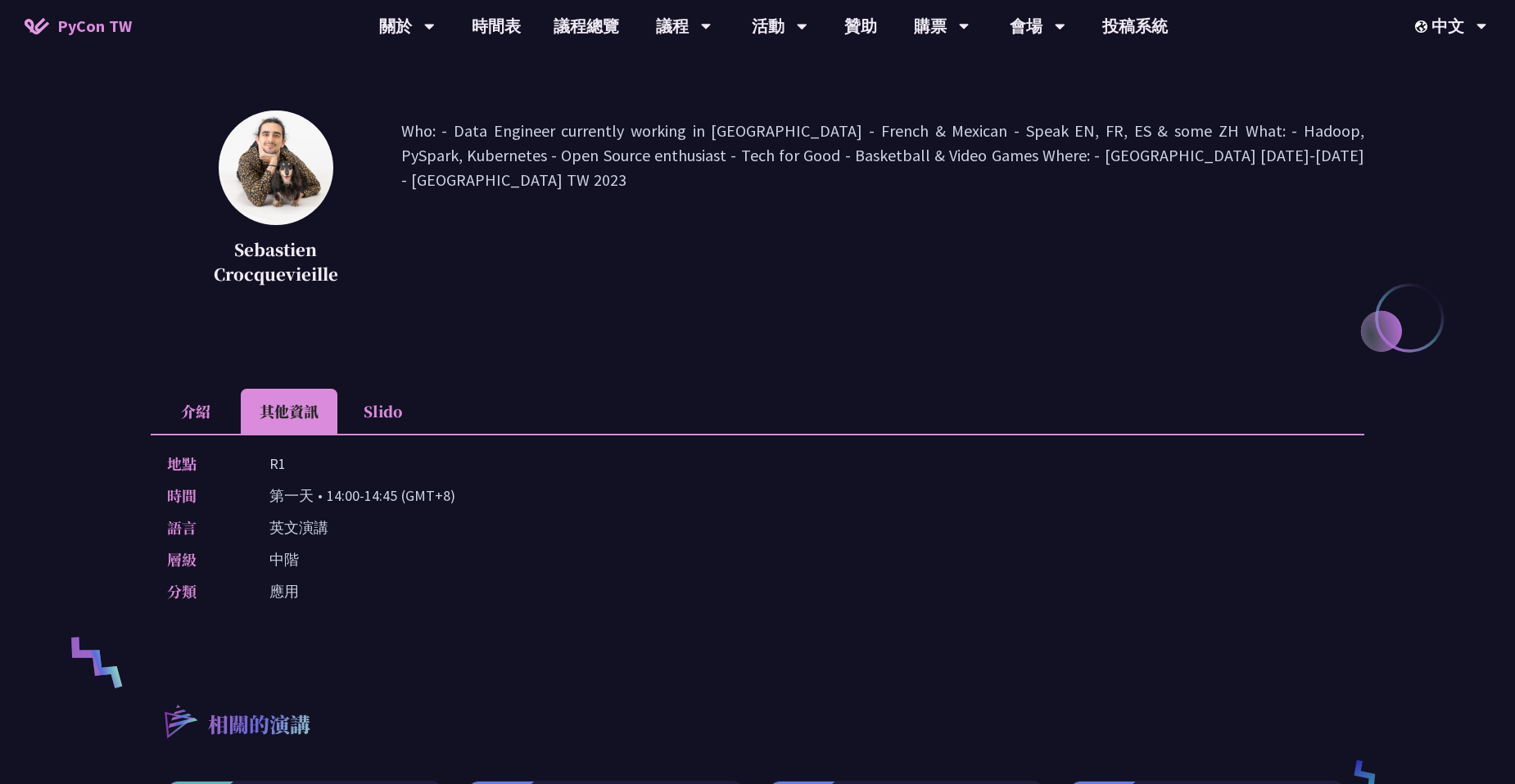
click at [662, 190] on p "Who: - Data Engineer currently working in Taiwan - French & Mexican - Speak EN,…" at bounding box center [883, 204] width 963 height 172
click at [213, 411] on li "介紹" at bounding box center [196, 412] width 90 height 45
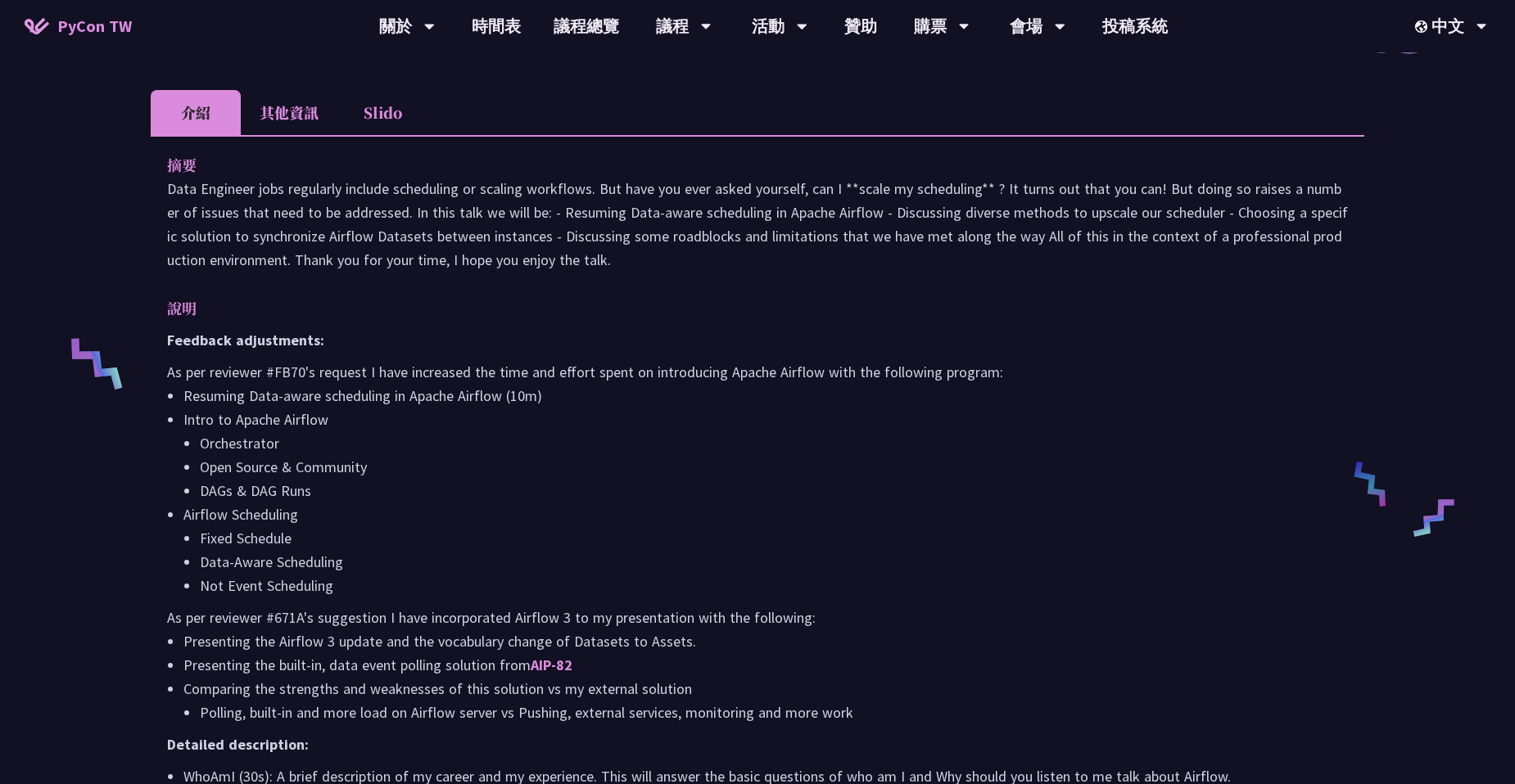
scroll to position [491, 0]
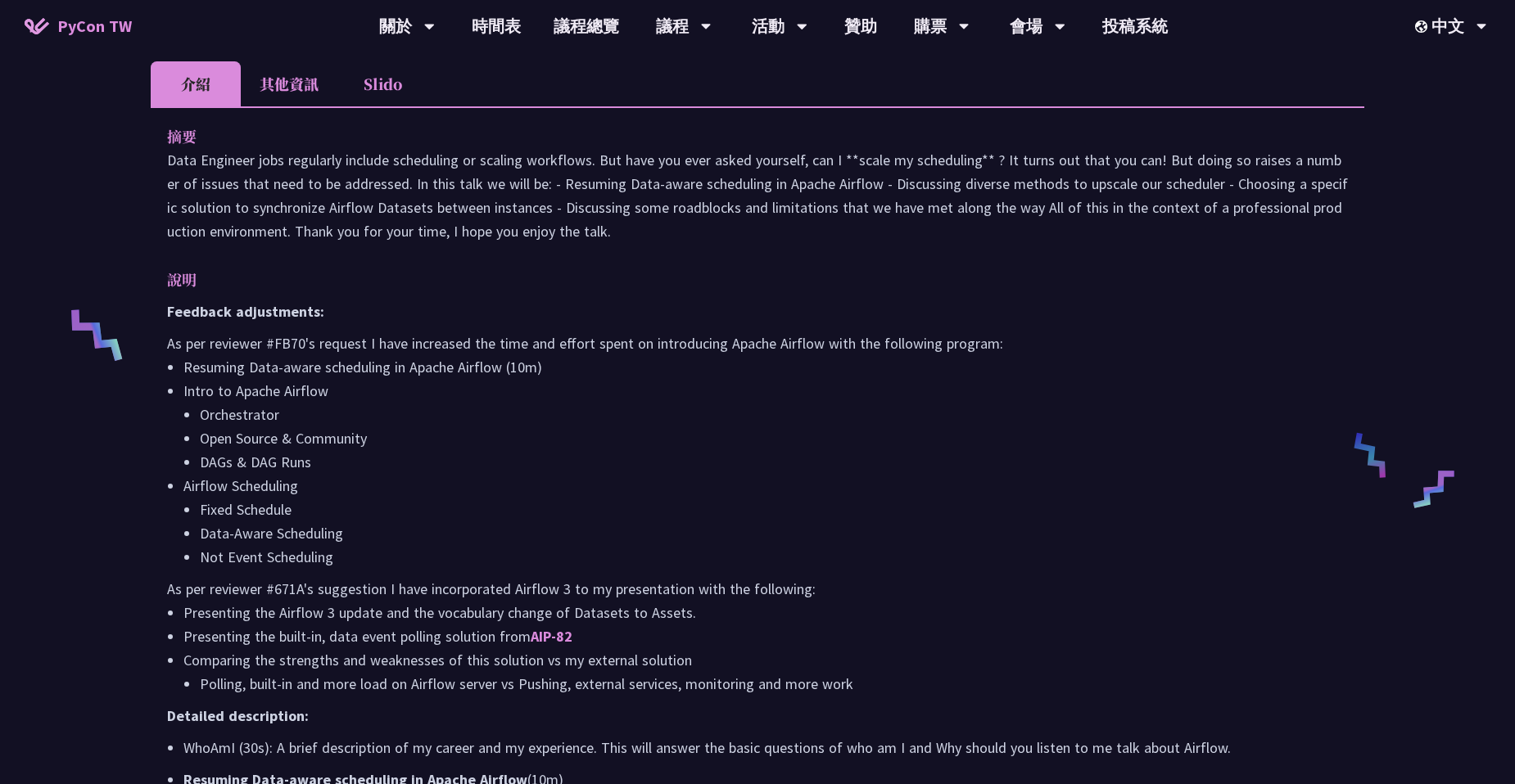
click at [383, 94] on li "Slido" at bounding box center [383, 84] width 90 height 45
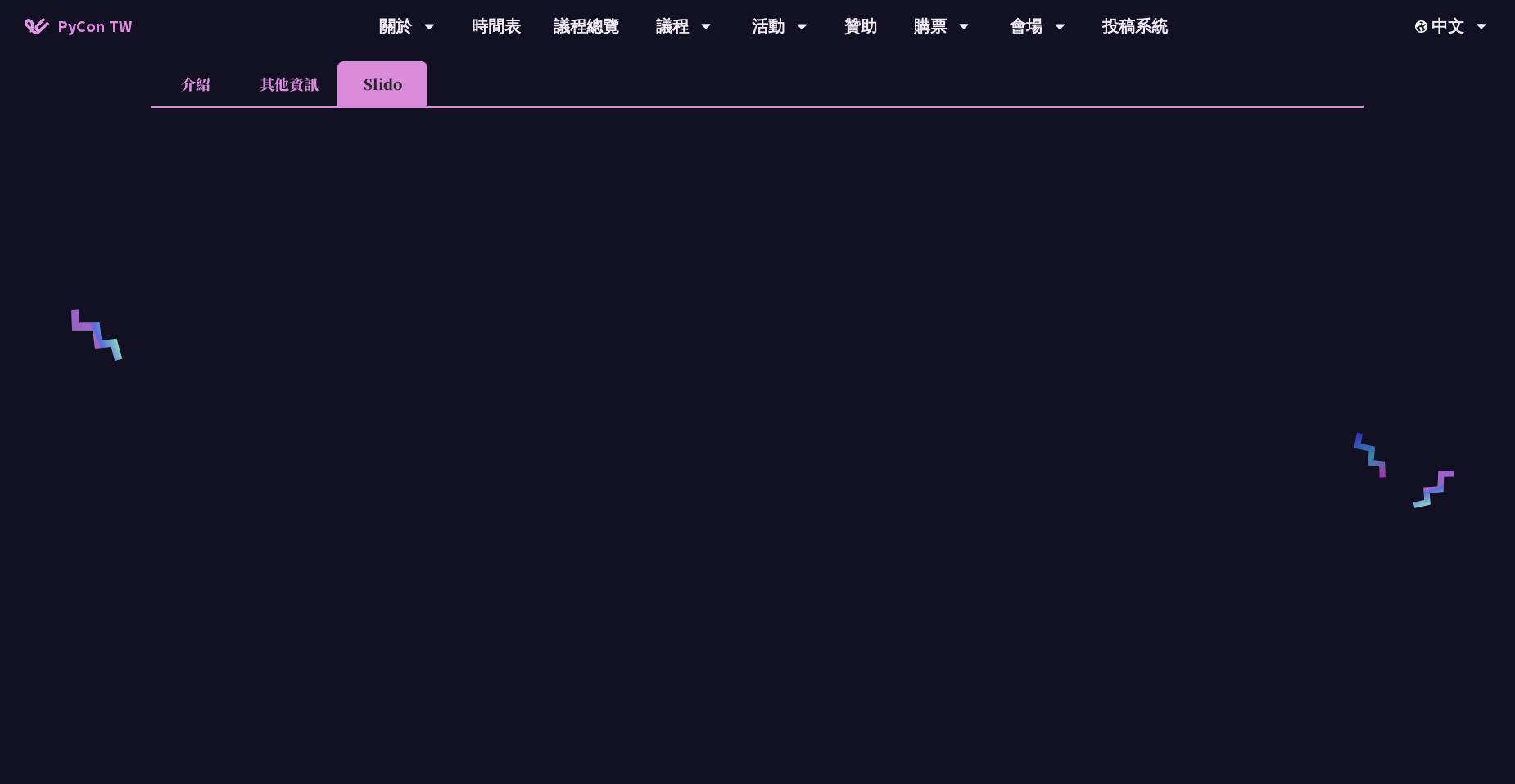
click at [282, 92] on li "其他資訊" at bounding box center [289, 84] width 97 height 45
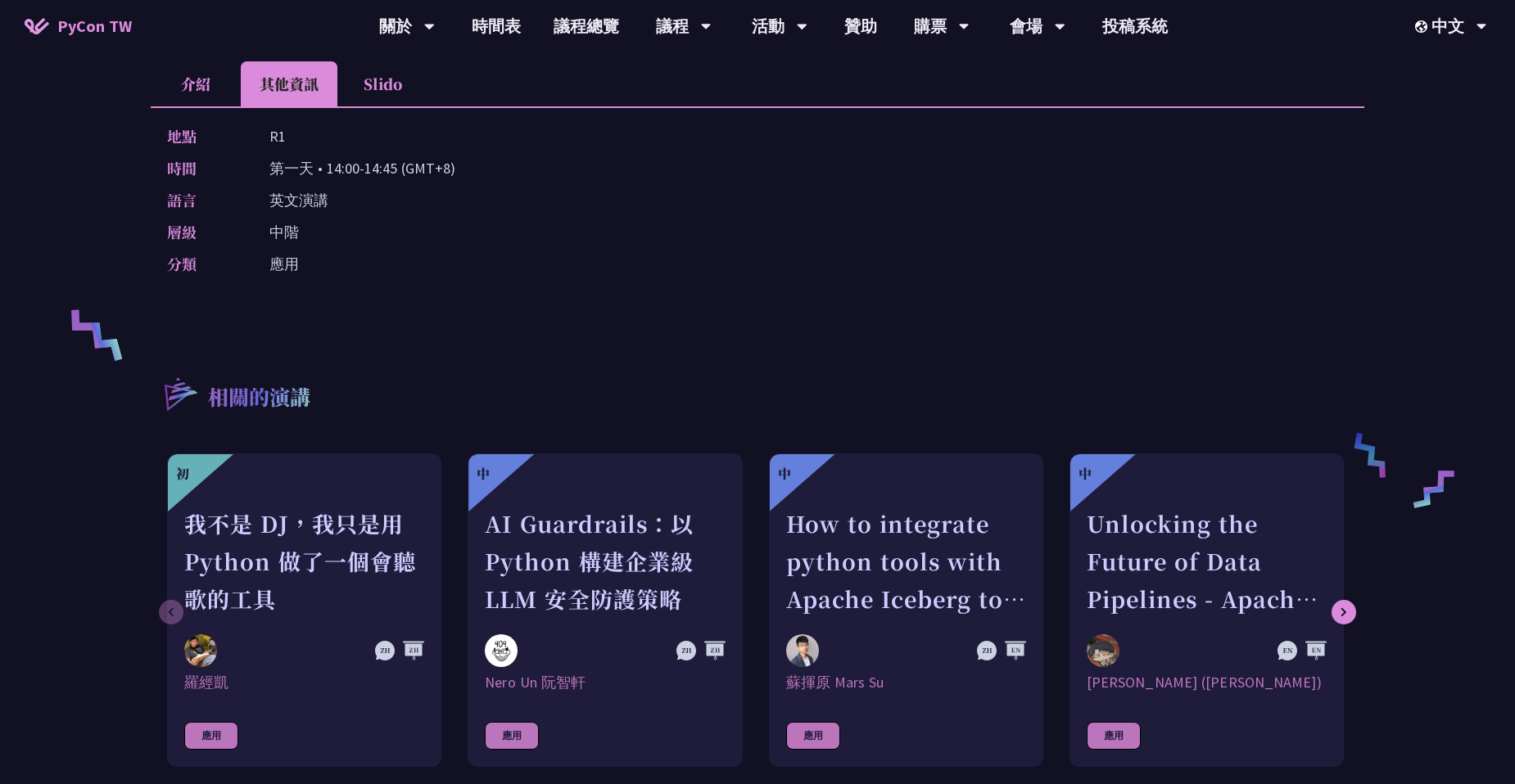
click at [199, 72] on li "介紹" at bounding box center [196, 84] width 90 height 45
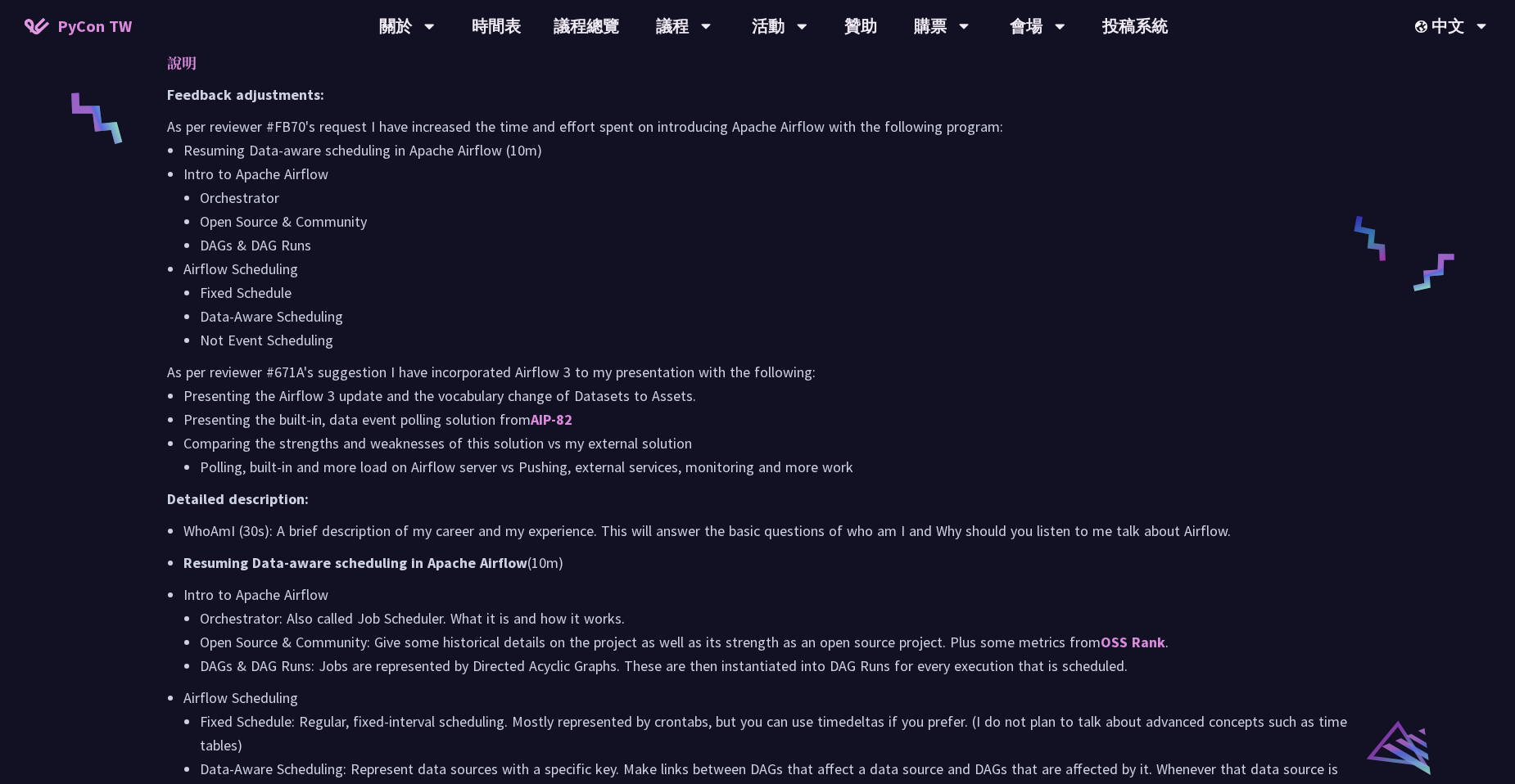
scroll to position [737, 0]
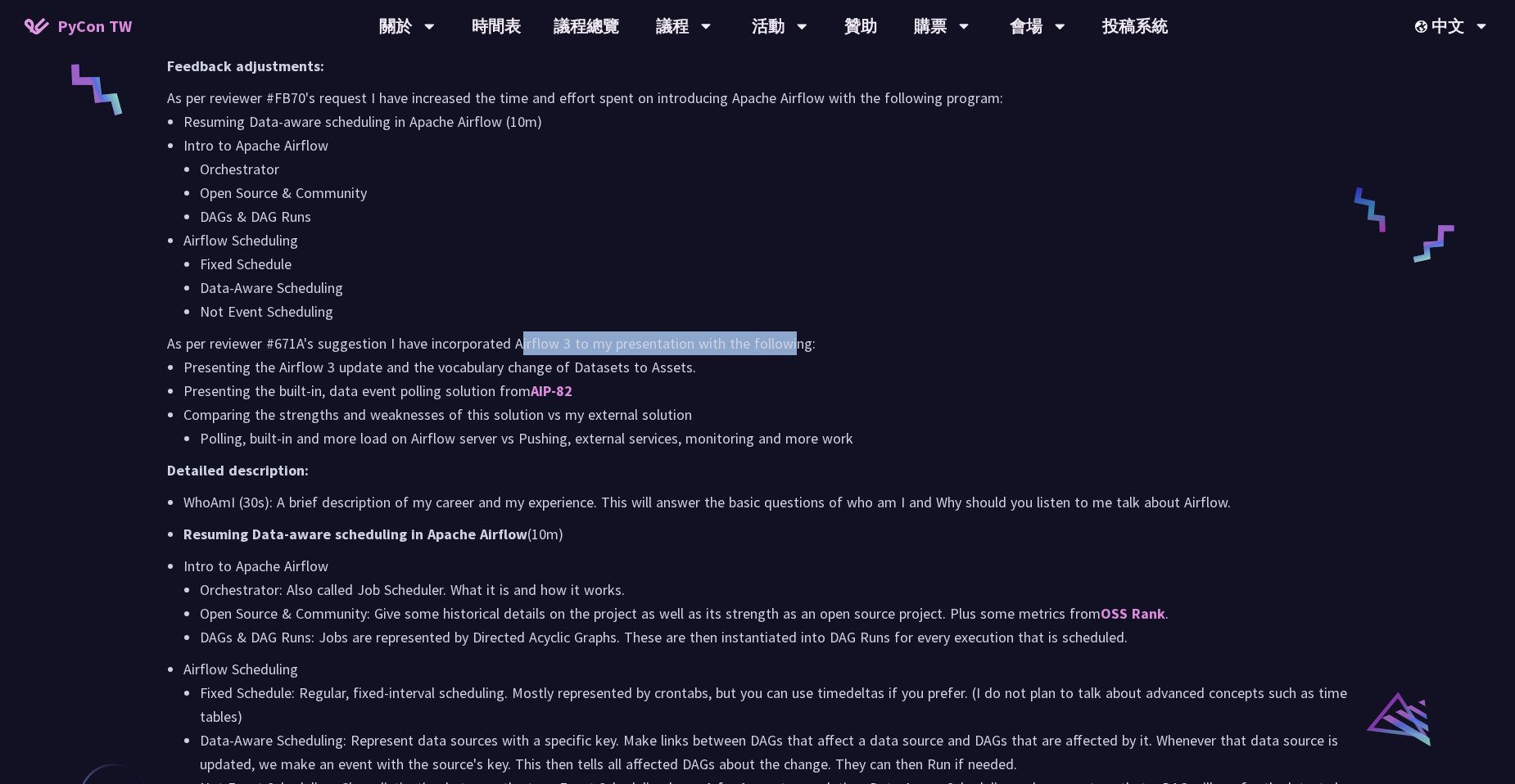
drag, startPoint x: 516, startPoint y: 343, endPoint x: 787, endPoint y: 337, distance: 271.1
click at [787, 337] on p "As per reviewer #671A's suggestion I have incorporated Airflow 3 to my presenta…" at bounding box center [758, 343] width 1181 height 24
click at [334, 389] on li "Presenting the built-in, data event polling solution from AIP-82" at bounding box center [765, 390] width 1164 height 24
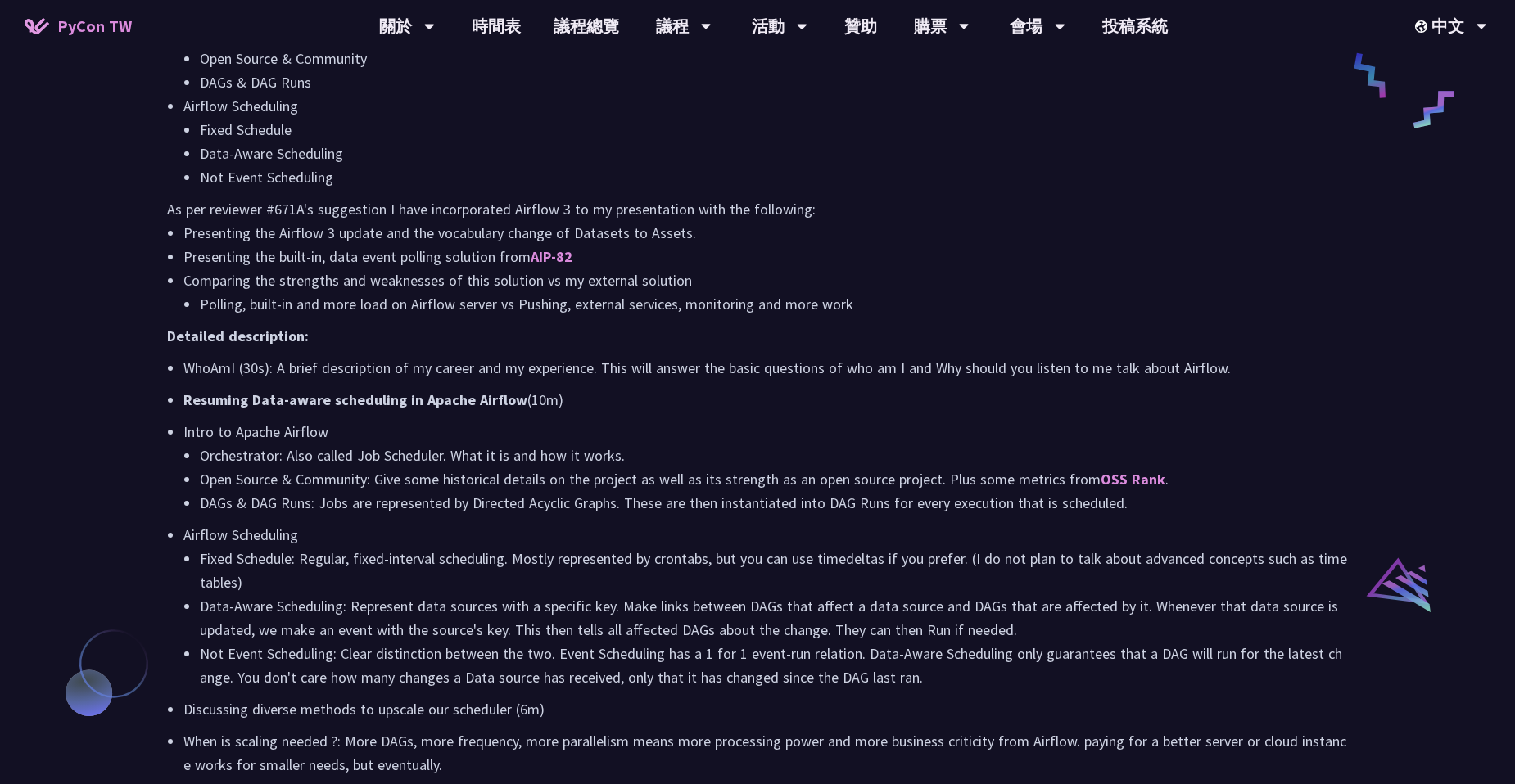
scroll to position [901, 0]
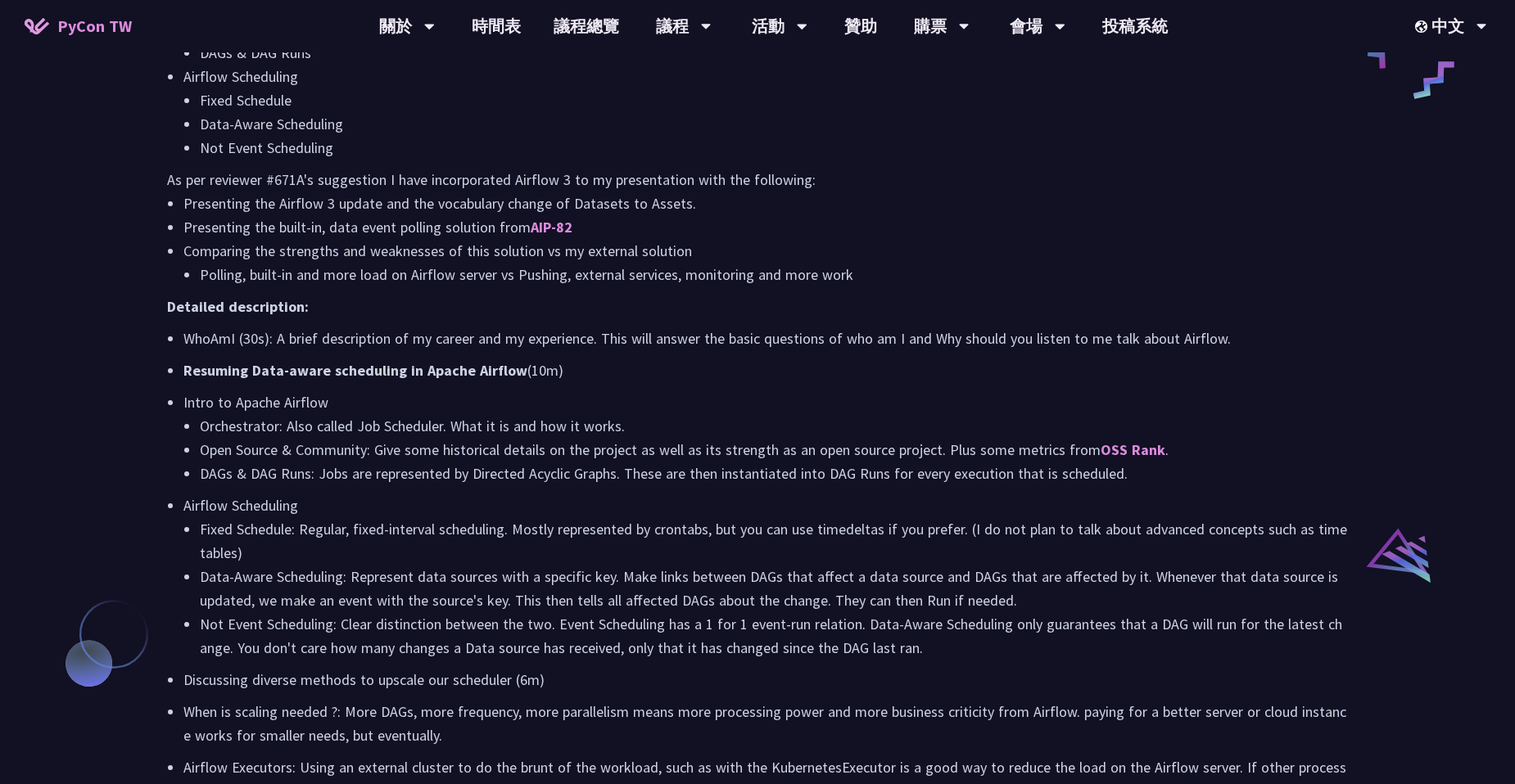
click at [434, 447] on li "Open Source & Community: Give some historical details on the project as well as…" at bounding box center [773, 449] width 1148 height 24
drag, startPoint x: 460, startPoint y: 425, endPoint x: 517, endPoint y: 424, distance: 57.0
click at [517, 424] on li "Orchestrator: Also called Job Scheduler. What it is and how it works." at bounding box center [773, 426] width 1148 height 24
drag, startPoint x: 517, startPoint y: 424, endPoint x: 580, endPoint y: 455, distance: 70.2
click at [580, 455] on li "Open Source & Community: Give some historical details on the project as well as…" at bounding box center [773, 449] width 1148 height 24
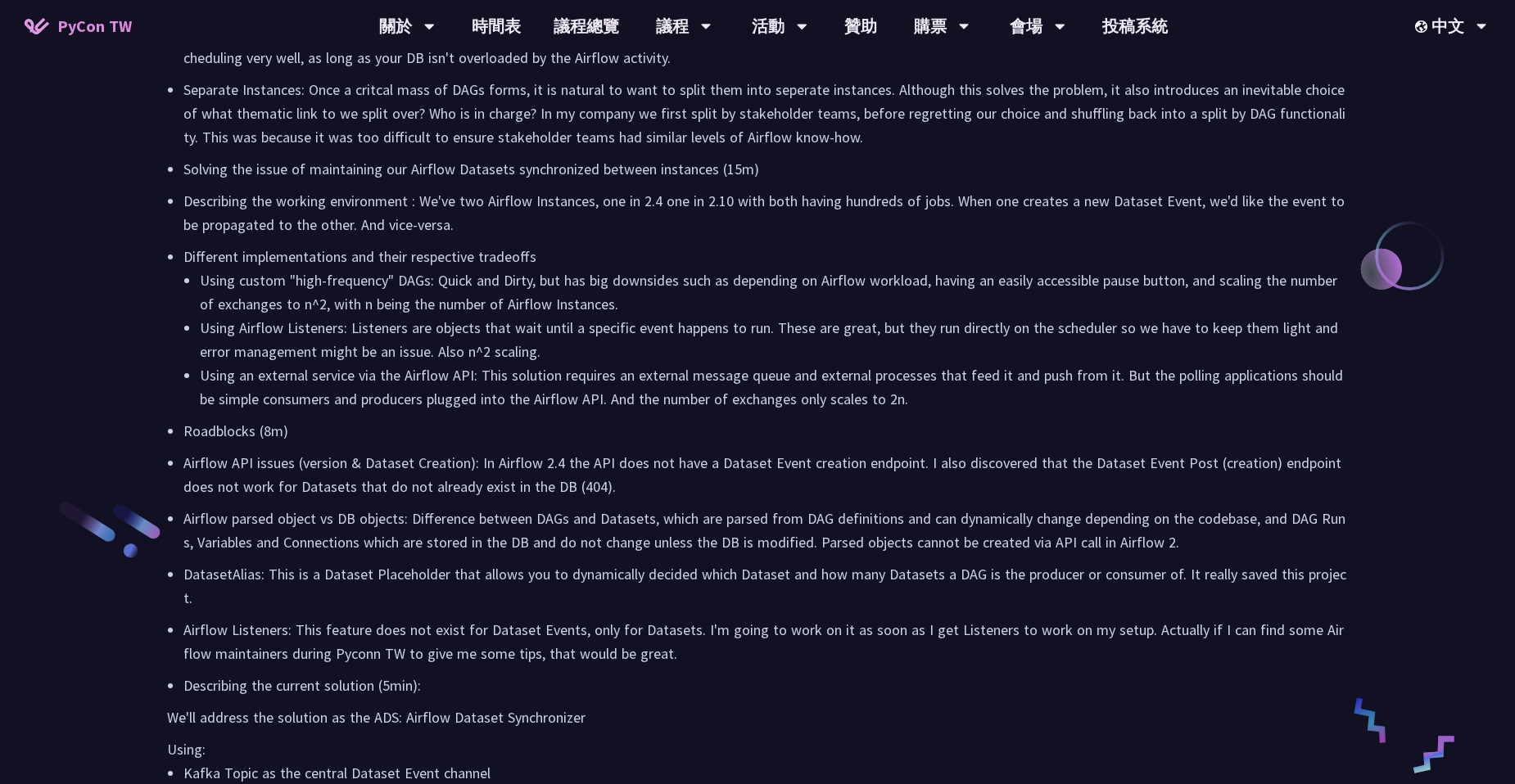
scroll to position [1718, 0]
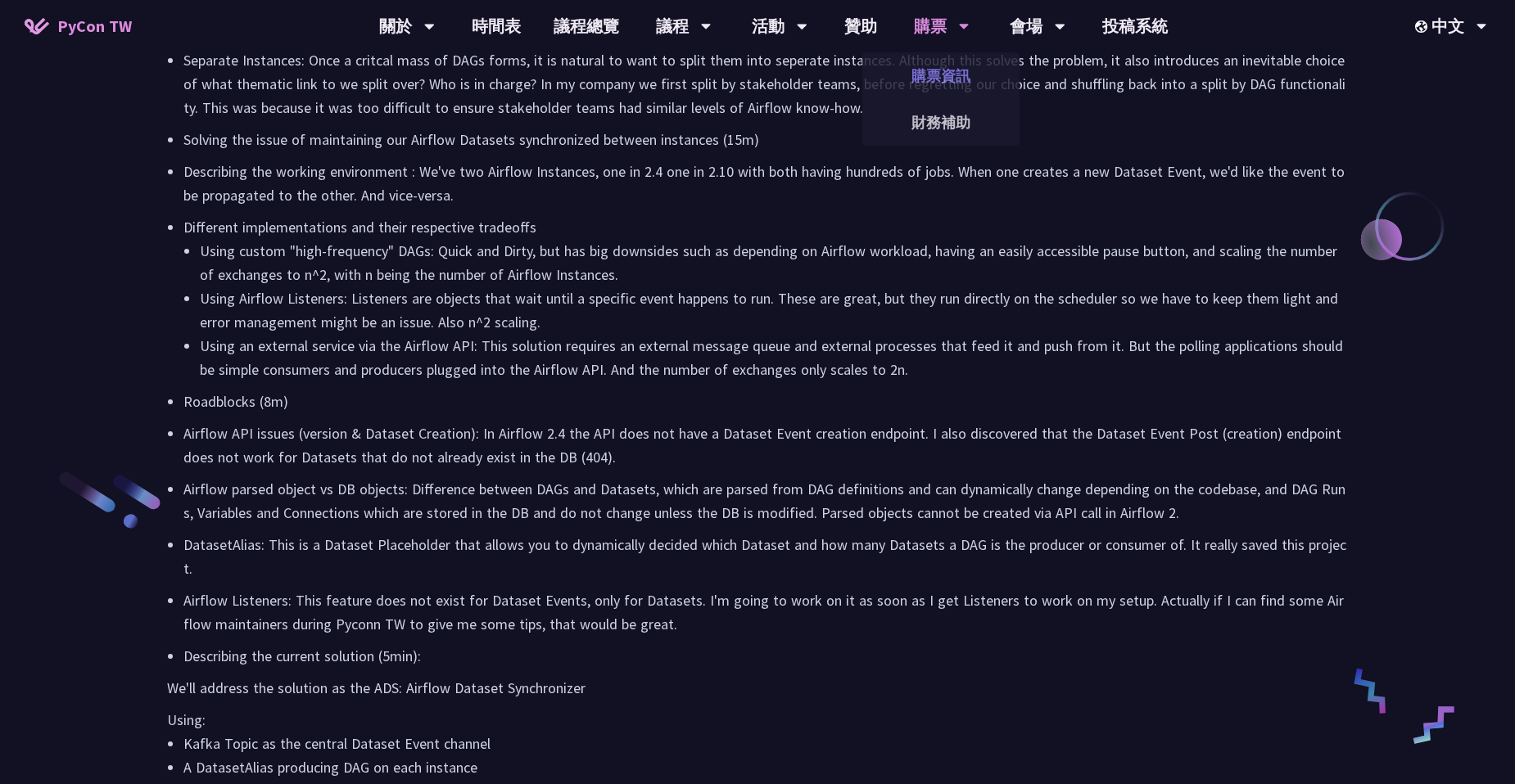
click at [941, 80] on link "購票資訊" at bounding box center [940, 75] width 157 height 39
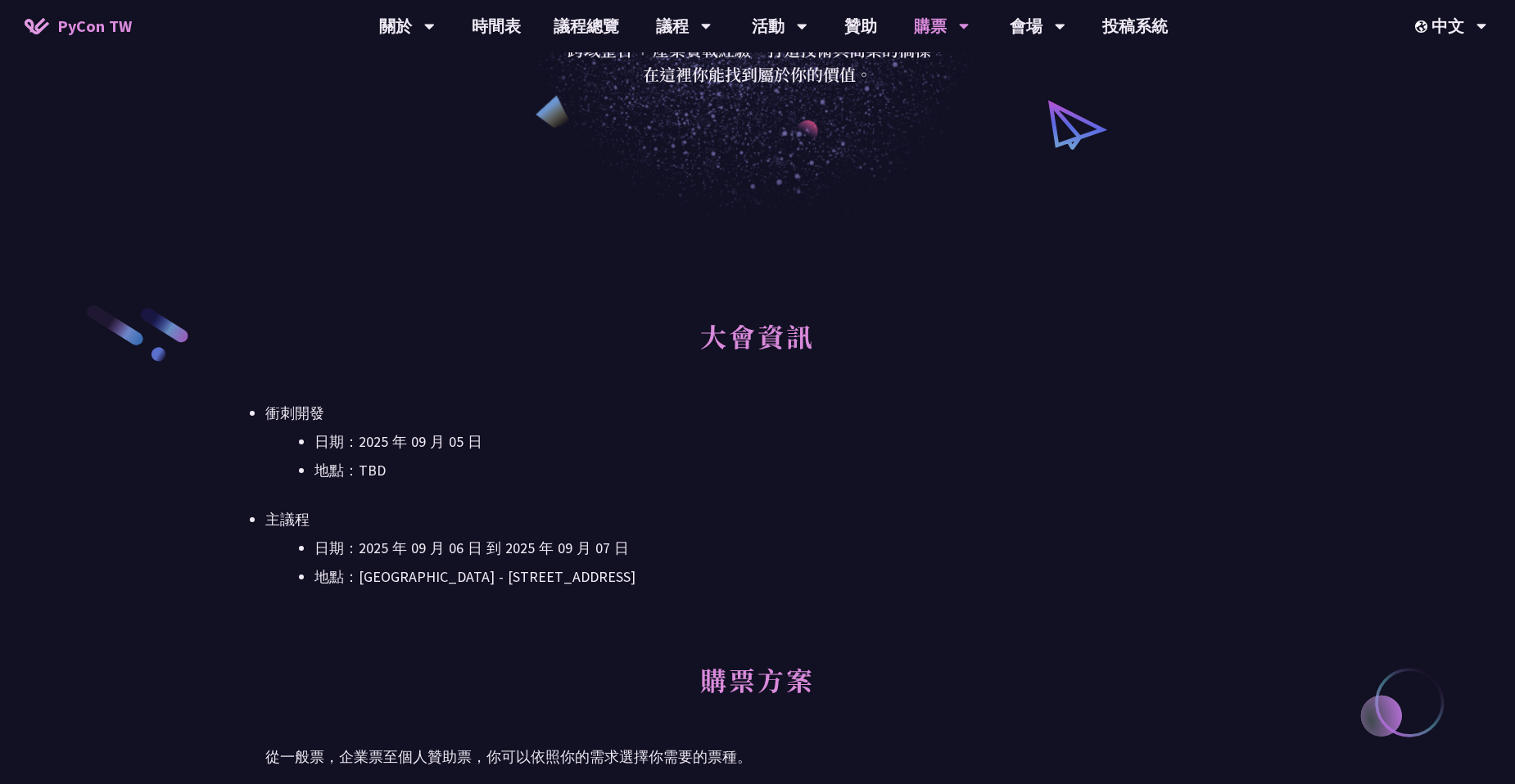
scroll to position [327, 0]
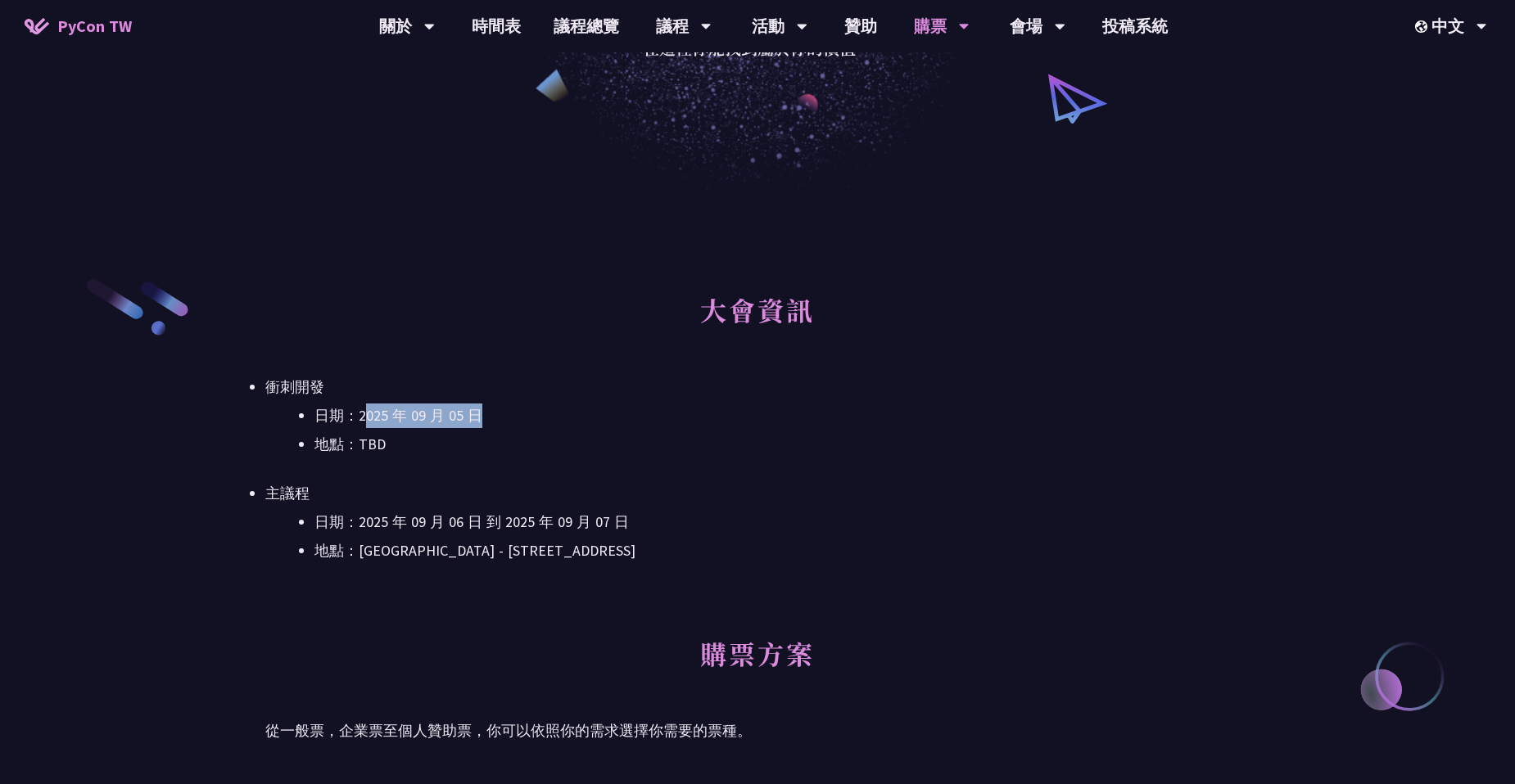
drag, startPoint x: 522, startPoint y: 411, endPoint x: 369, endPoint y: 416, distance: 153.1
click at [369, 416] on li "日期：2025 年 09 月 05 日" at bounding box center [781, 416] width 935 height 24
click at [628, 488] on li "主議程 日期：2025 年 09 月 06 日 到 2025 年 09 月 07 日 地點：台北文創 6 樓 - ​台北市信義區菸廠路 88 號 6 樓" at bounding box center [757, 522] width 985 height 82
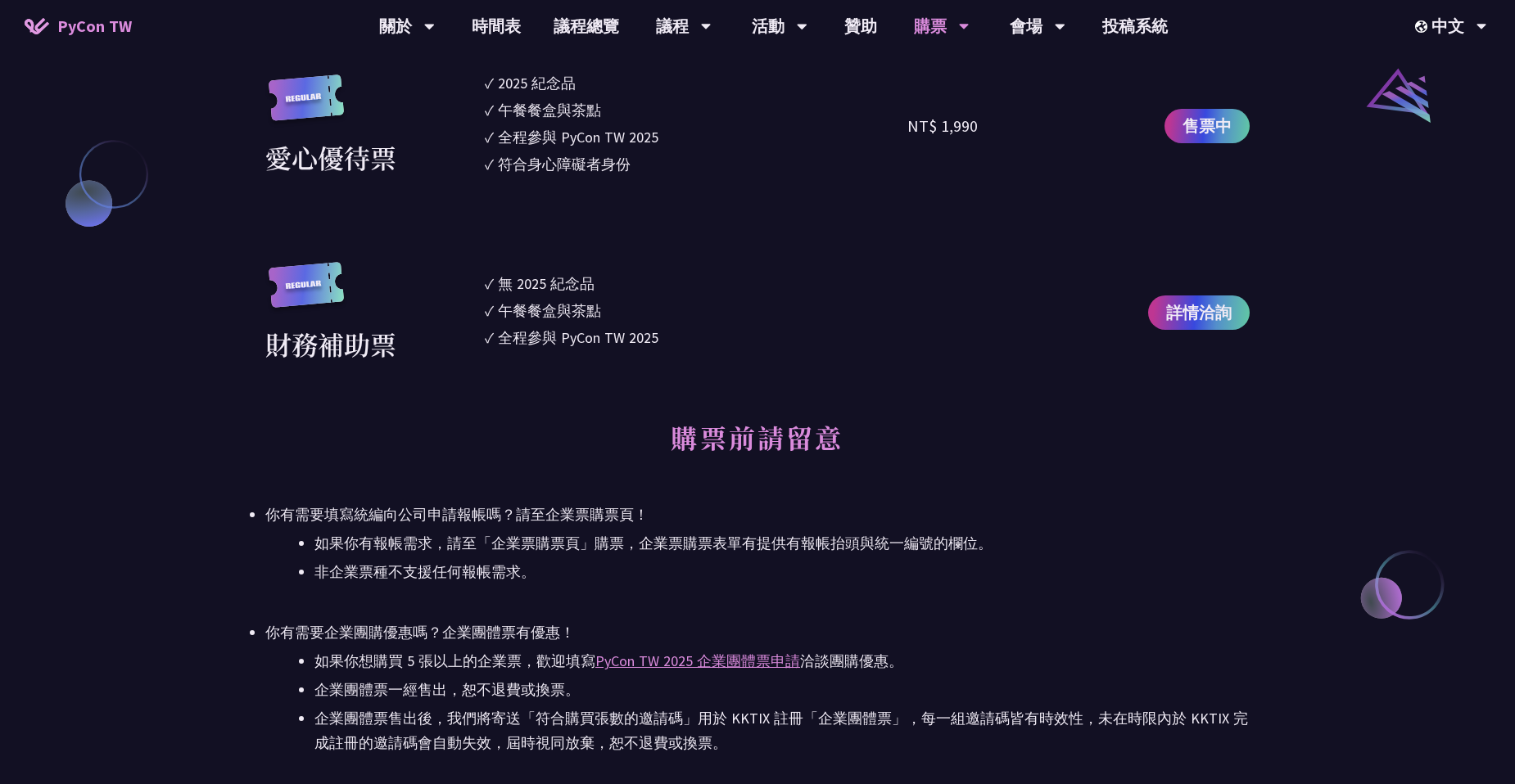
scroll to position [1965, 0]
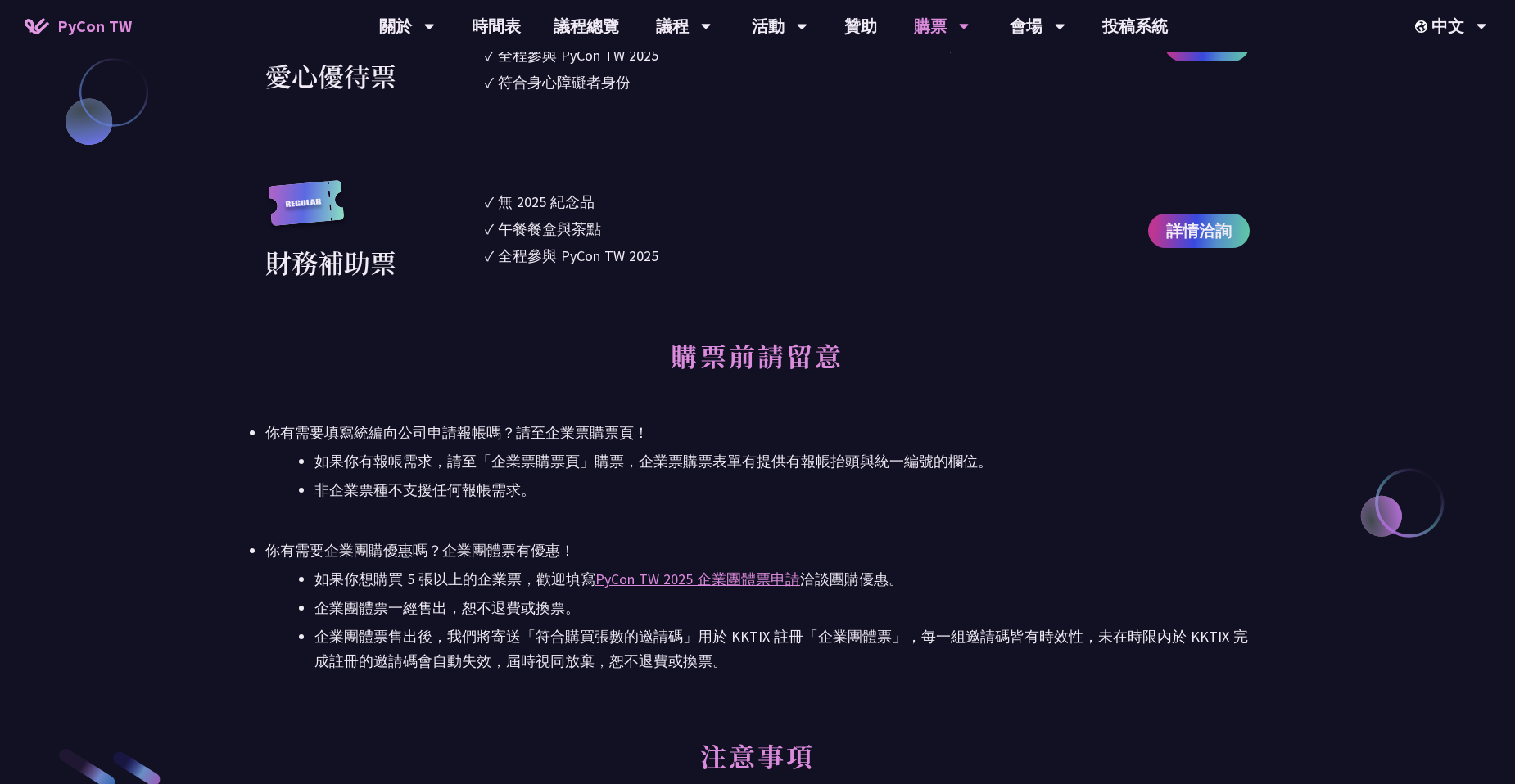
click at [610, 447] on li "你有需要填寫統編向公司申請報帳嗎？請至企業票購票頁！ 如果你有報帳需求，請至「企業票購票頁」購票，企業票購票表單有提供有報帳抬頭與統一編號的欄位。 非企業票種…" at bounding box center [757, 462] width 985 height 82
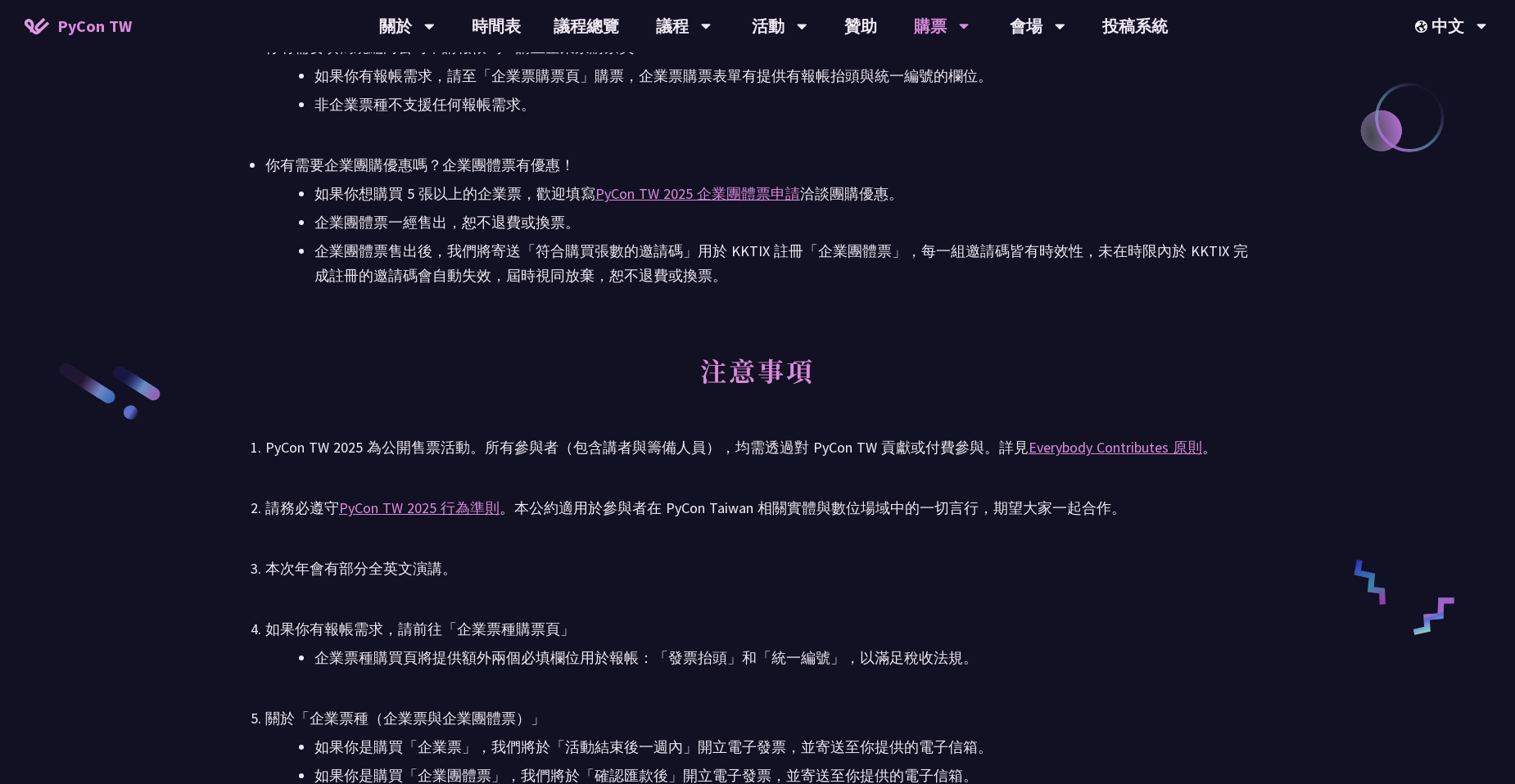
scroll to position [2619, 0]
